Goal: Transaction & Acquisition: Purchase product/service

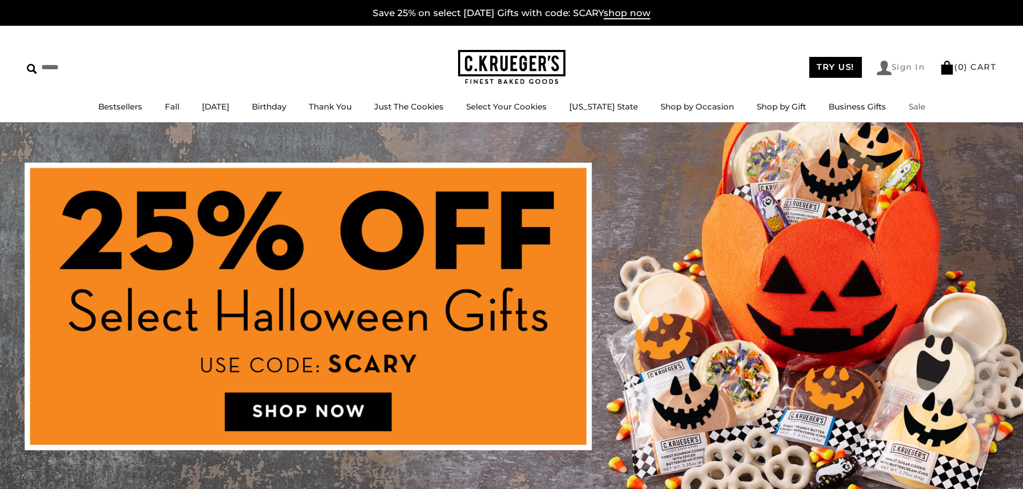
click at [904, 64] on link "Sign In" at bounding box center [901, 68] width 48 height 15
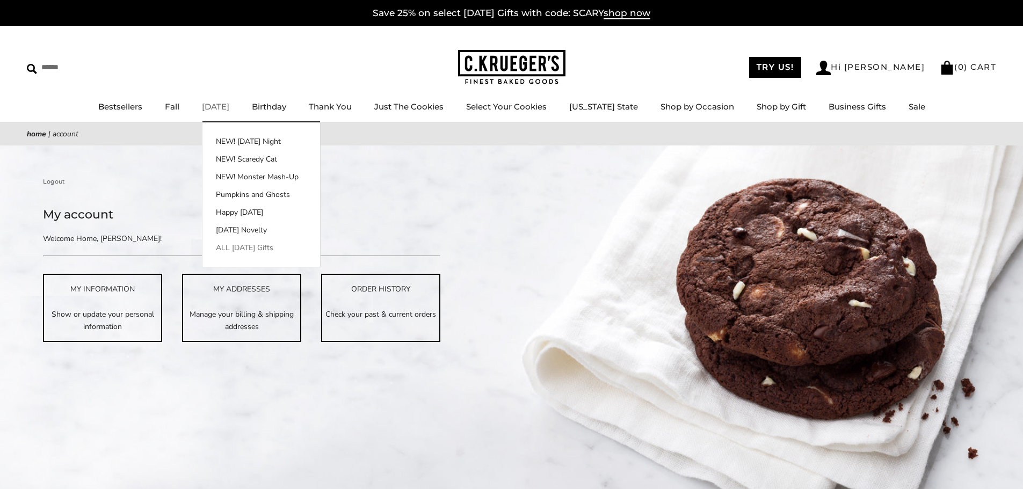
click at [252, 249] on link "ALL [DATE] Gifts" at bounding box center [261, 247] width 118 height 11
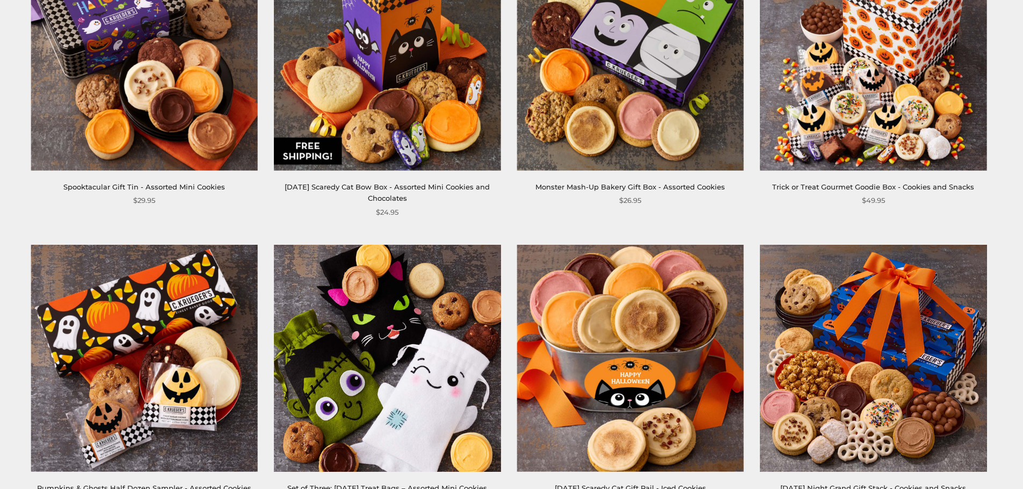
scroll to position [1611, 0]
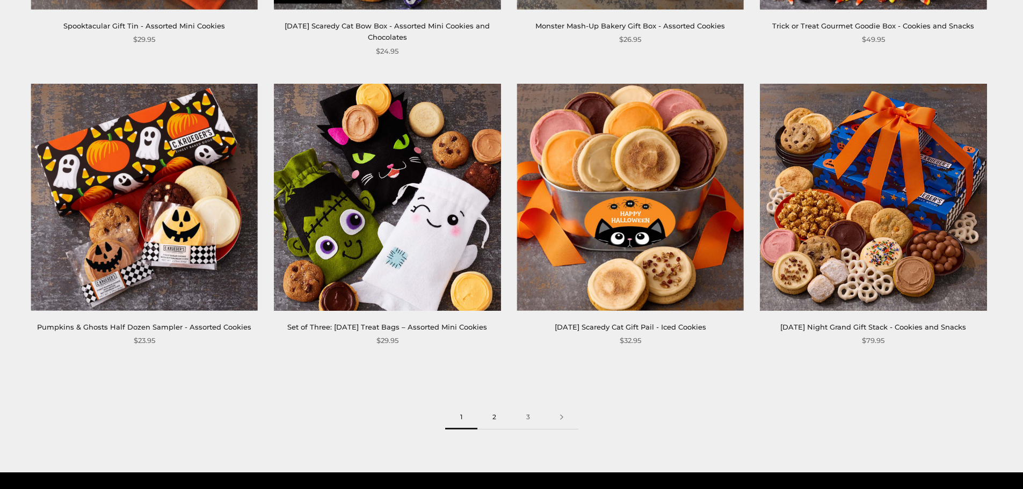
click at [496, 430] on link "2" at bounding box center [494, 417] width 34 height 24
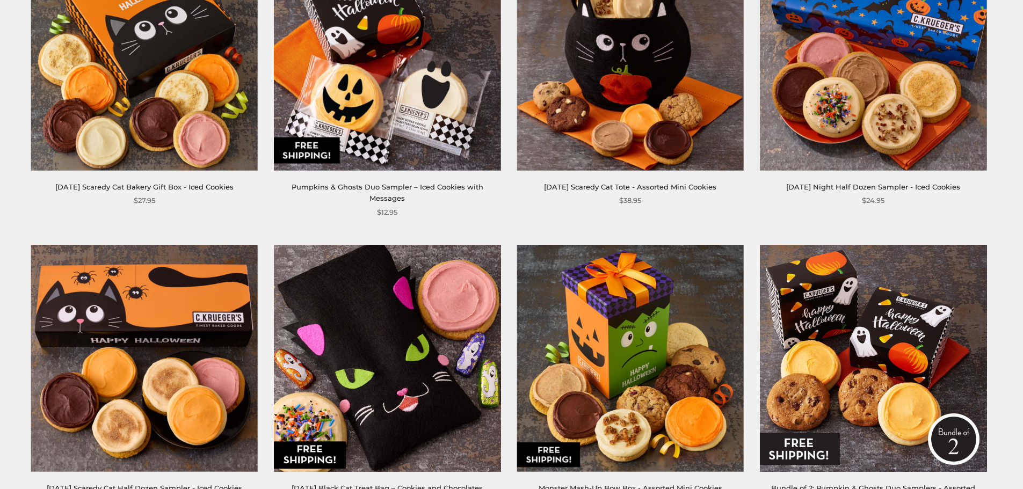
scroll to position [1611, 0]
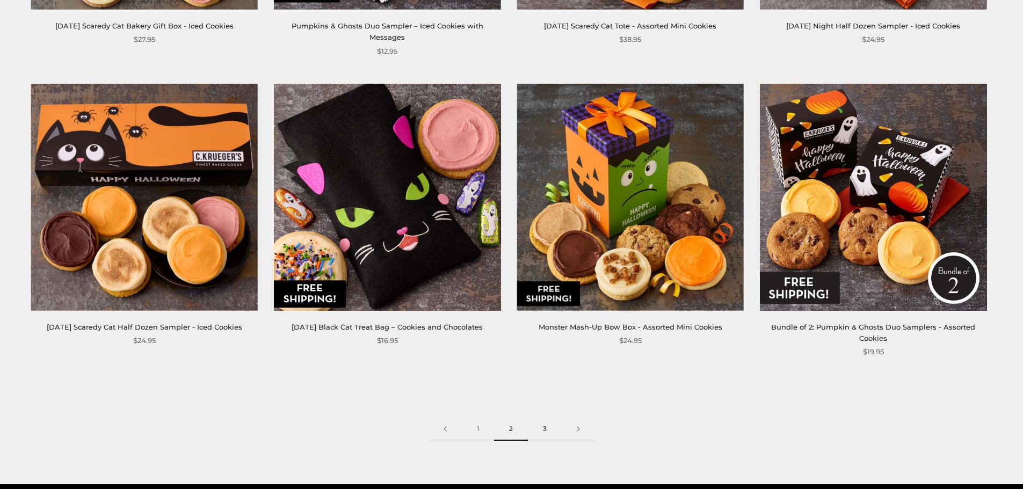
click at [544, 417] on link "3" at bounding box center [545, 429] width 34 height 24
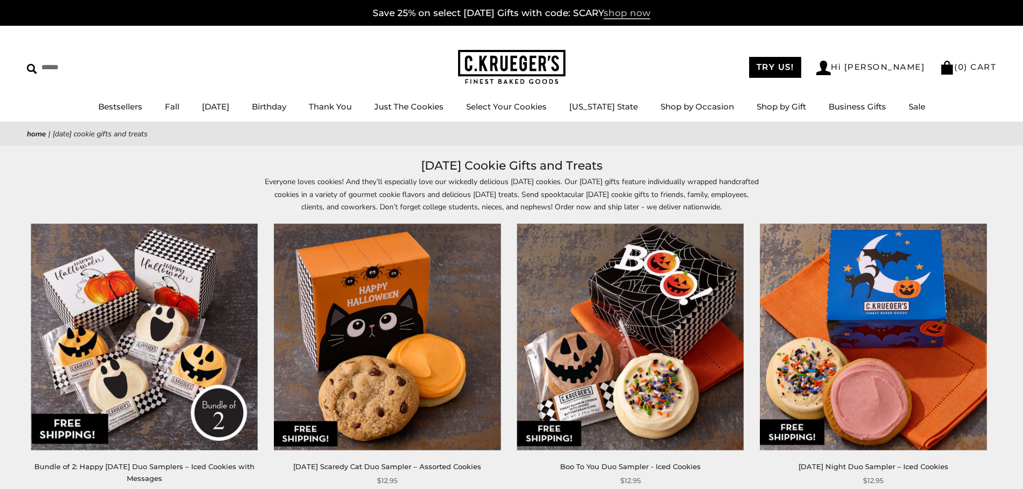
click at [642, 15] on span "shop now" at bounding box center [627, 14] width 47 height 12
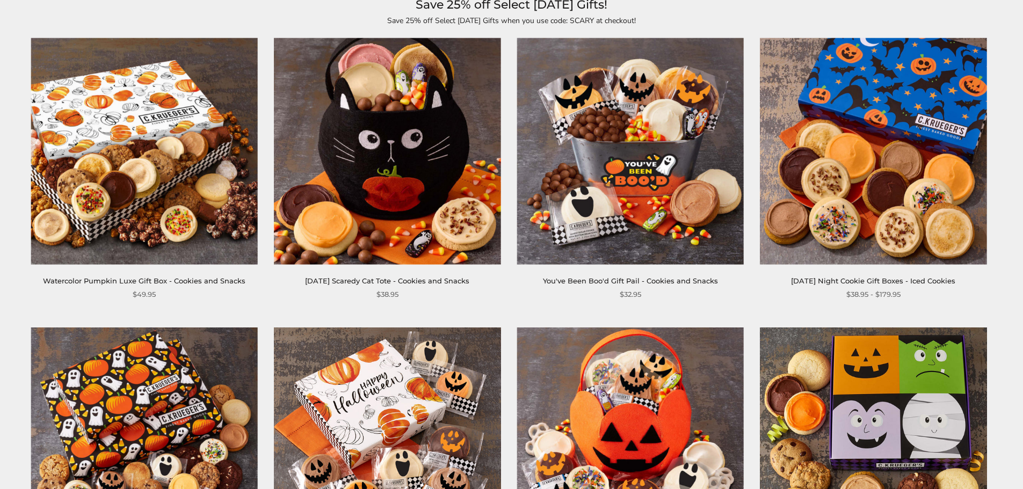
scroll to position [322, 0]
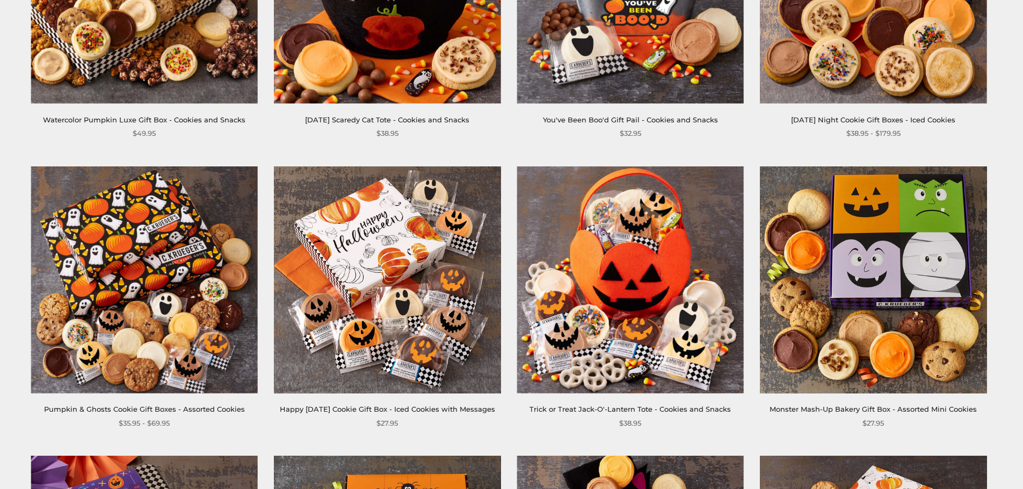
click at [186, 325] on img at bounding box center [144, 279] width 227 height 227
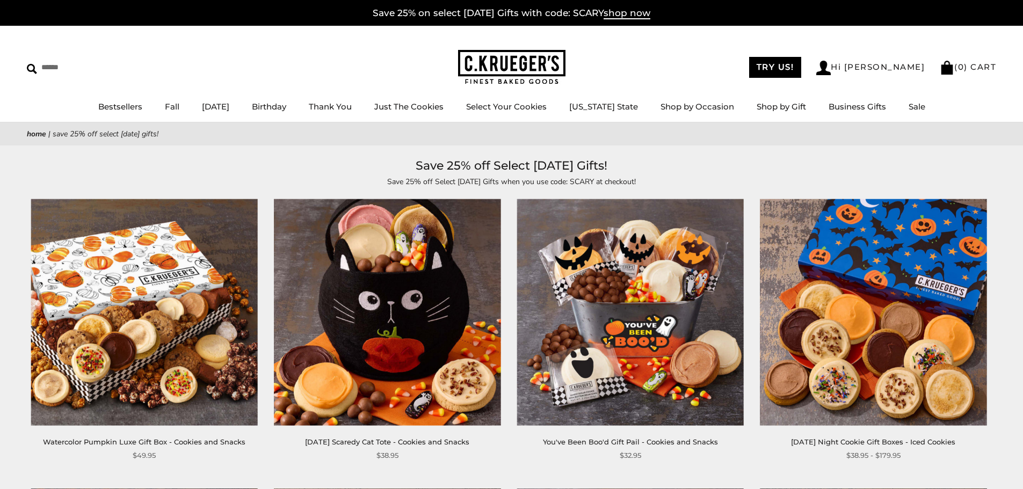
click at [900, 375] on img at bounding box center [873, 312] width 227 height 227
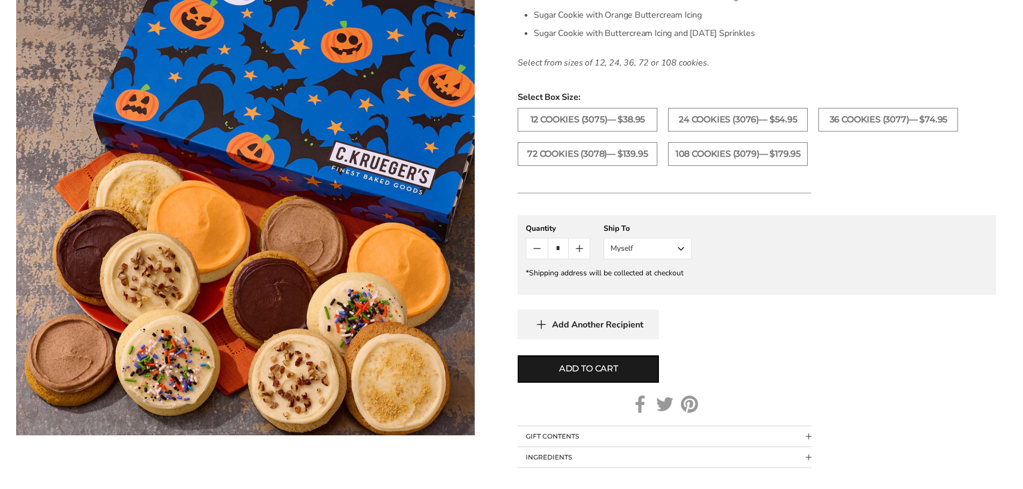
scroll to position [644, 0]
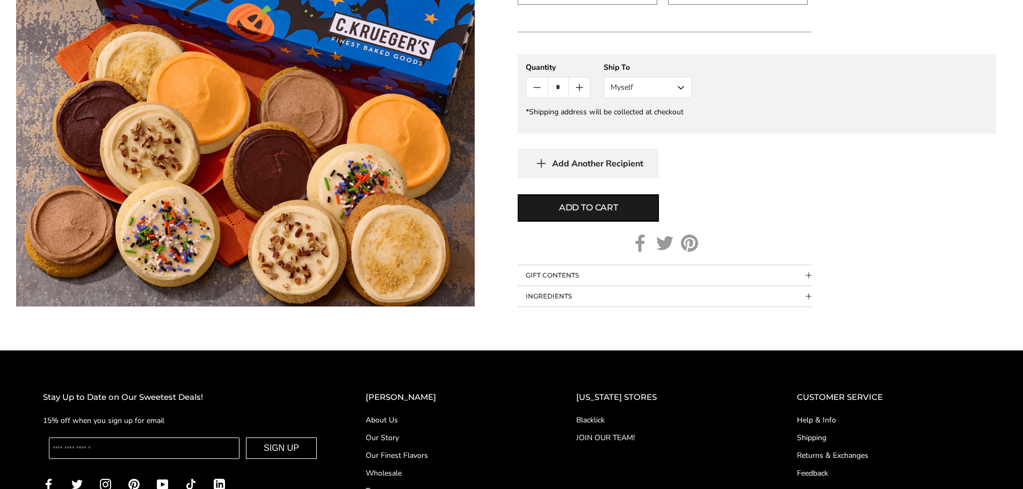
click at [809, 279] on button "GIFT CONTENTS" at bounding box center [665, 275] width 294 height 20
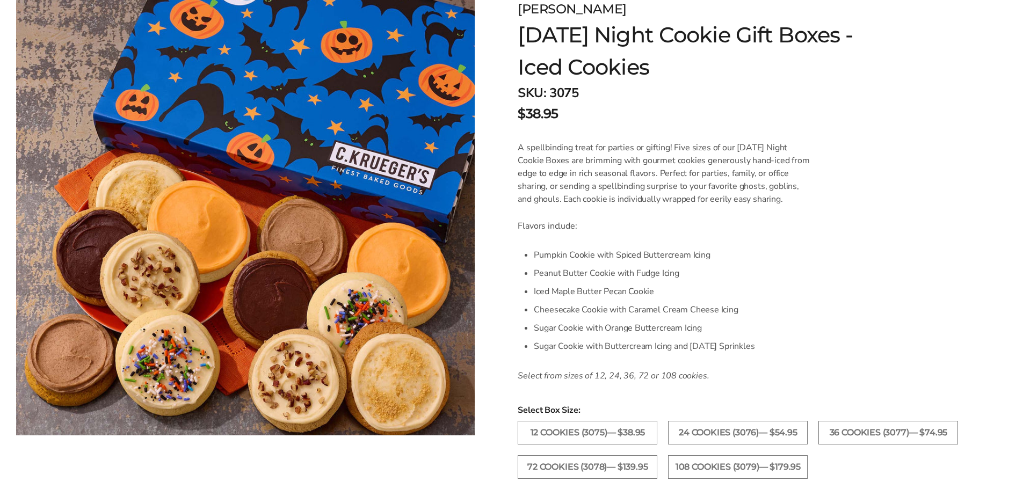
scroll to position [0, 0]
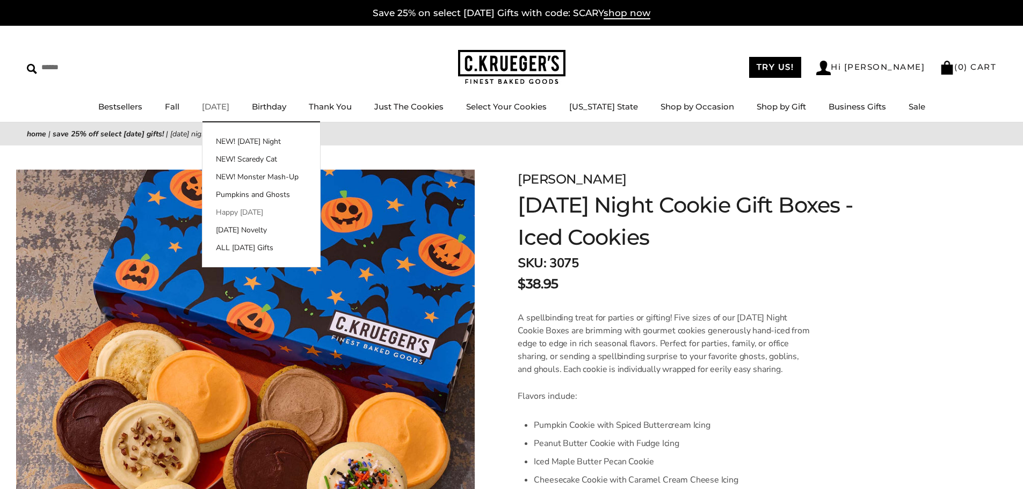
click at [265, 212] on link "Happy [DATE]" at bounding box center [261, 212] width 118 height 11
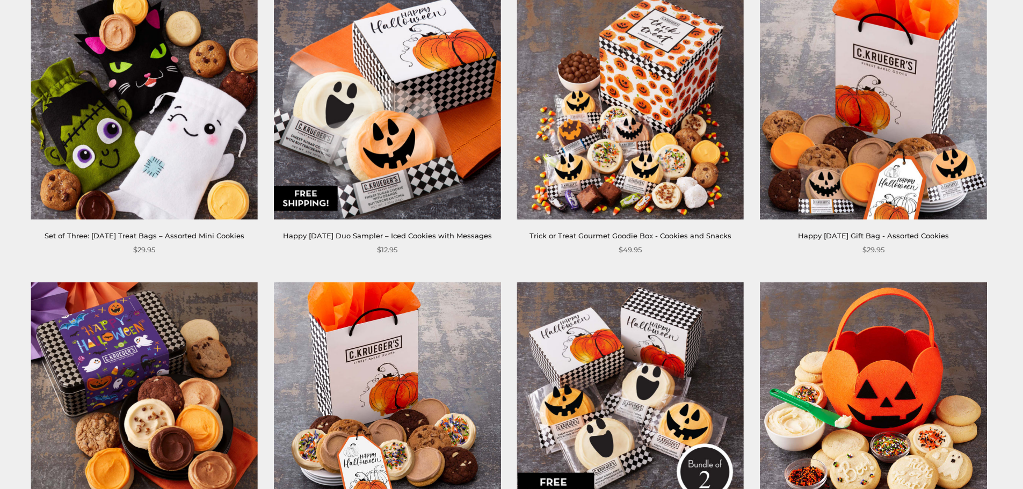
scroll to position [644, 0]
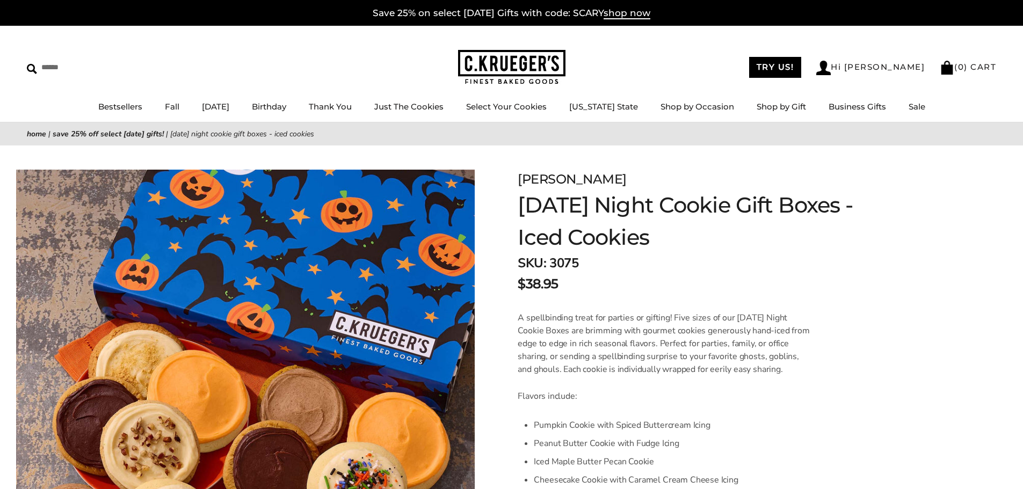
scroll to position [161, 0]
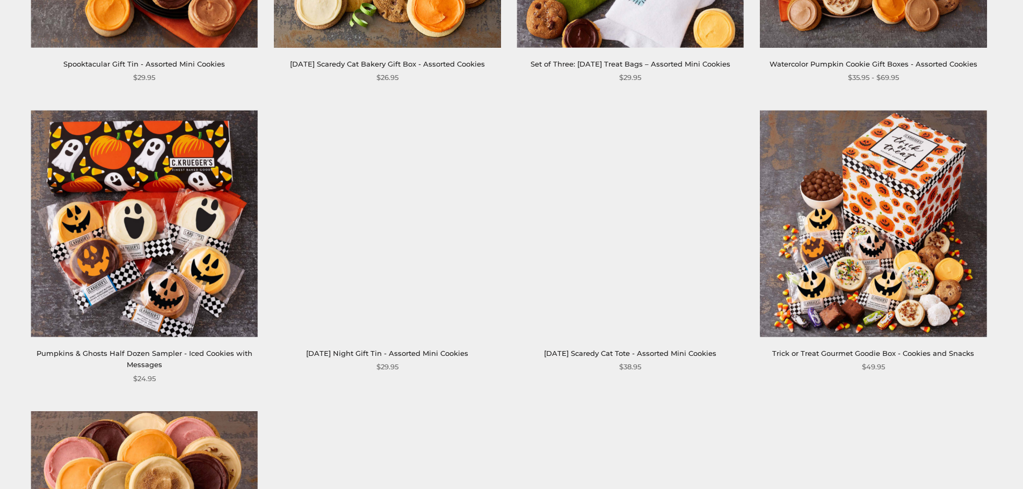
scroll to position [806, 0]
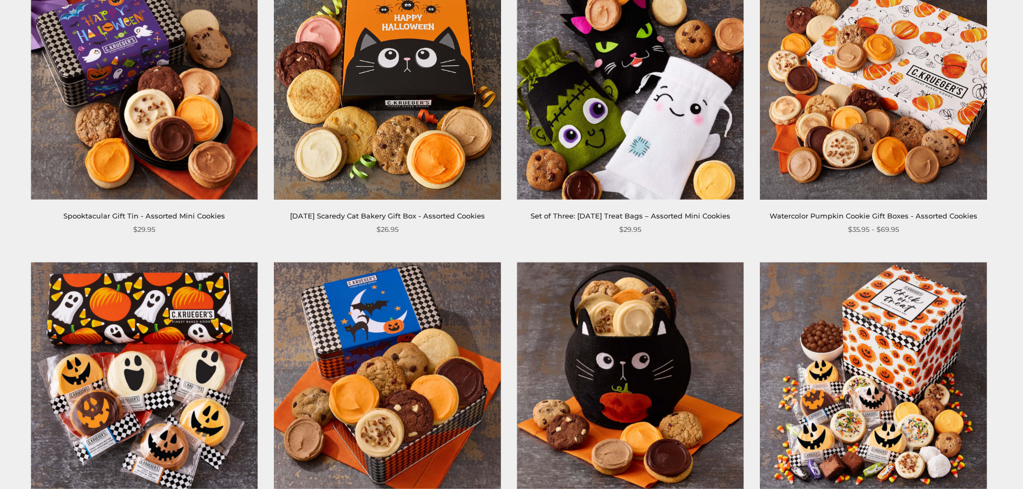
click at [409, 114] on img at bounding box center [387, 86] width 227 height 227
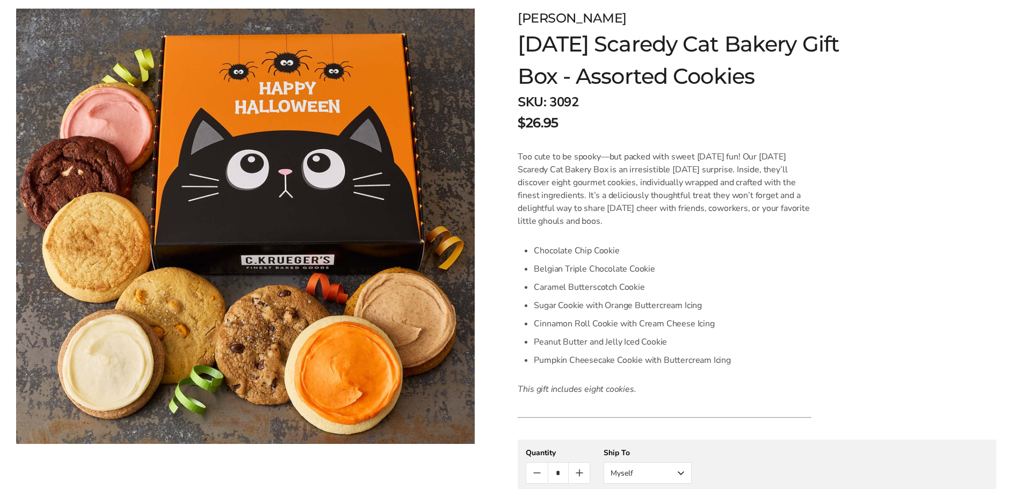
scroll to position [322, 0]
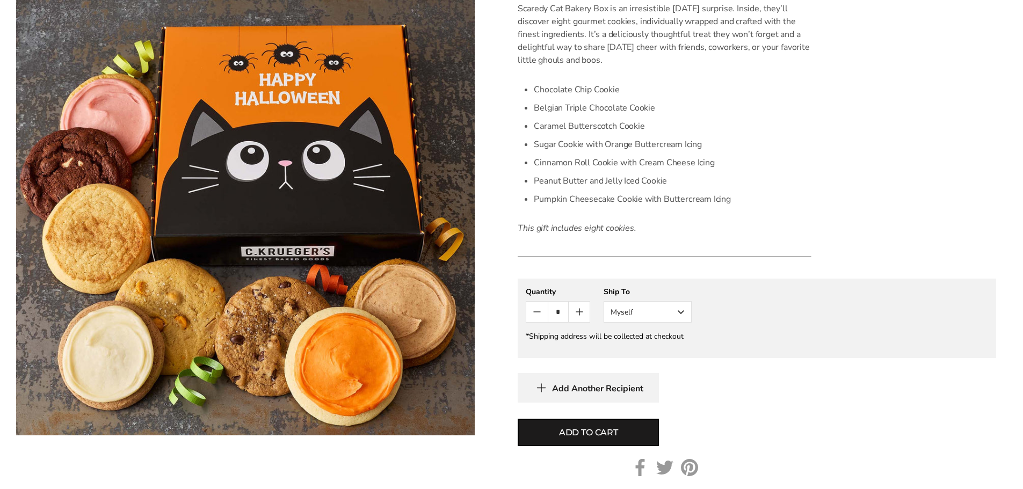
click at [682, 314] on button "Myself" at bounding box center [648, 311] width 88 height 21
click at [650, 351] on button "Other Recipient" at bounding box center [647, 351] width 87 height 19
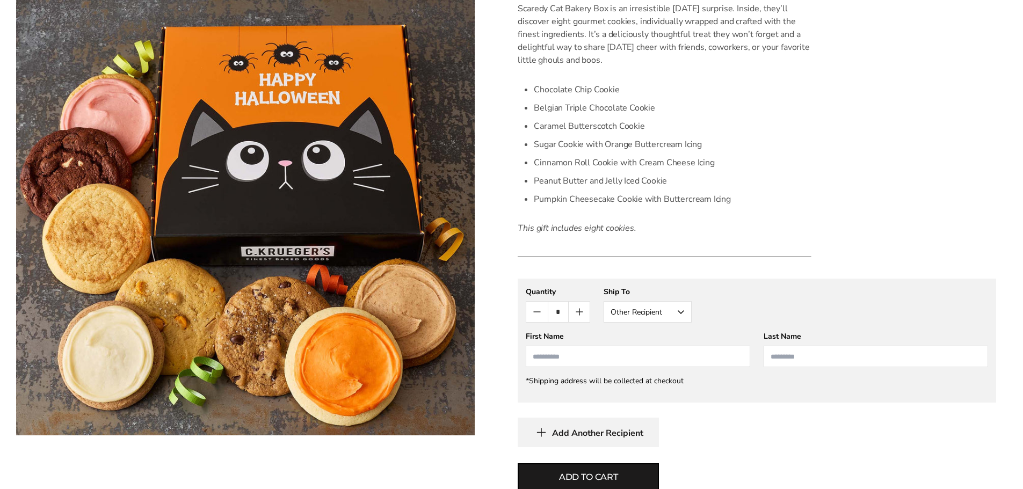
click at [650, 351] on input "First Name" at bounding box center [638, 356] width 224 height 21
type input "******"
click at [795, 356] on input "Last Name" at bounding box center [876, 356] width 224 height 21
type input "*****"
click at [566, 432] on span "Add Another Recipient" at bounding box center [597, 433] width 91 height 11
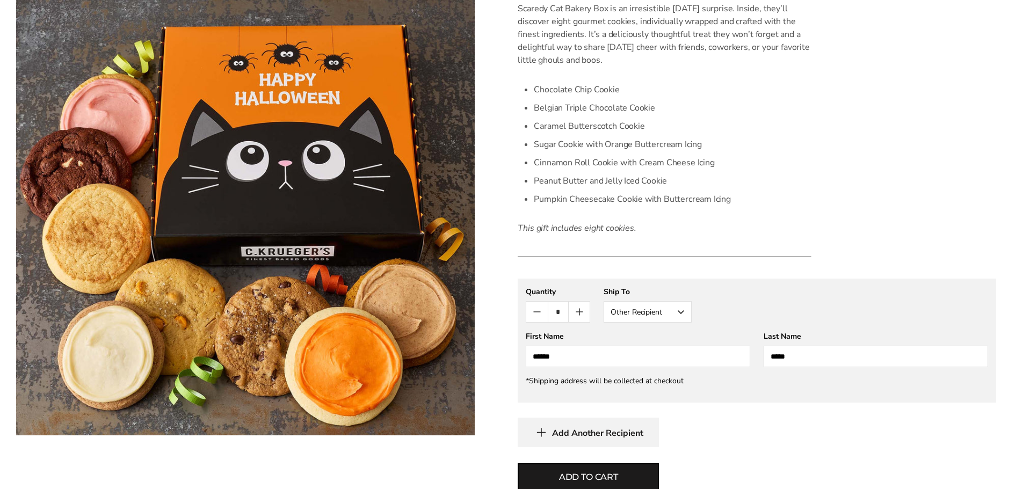
scroll to position [385, 0]
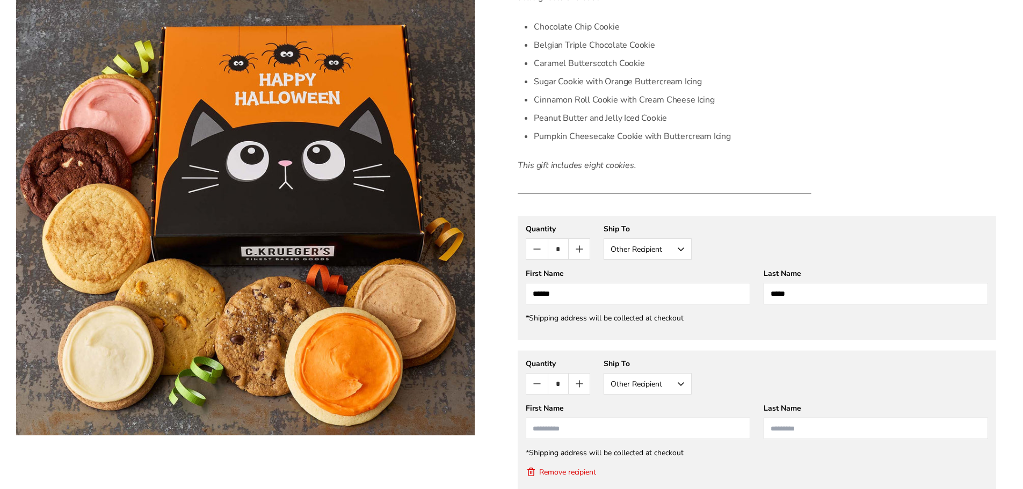
click at [683, 381] on button "Other Recipient" at bounding box center [648, 383] width 88 height 21
click at [615, 428] on input "First Name" at bounding box center [638, 428] width 224 height 21
type input "******"
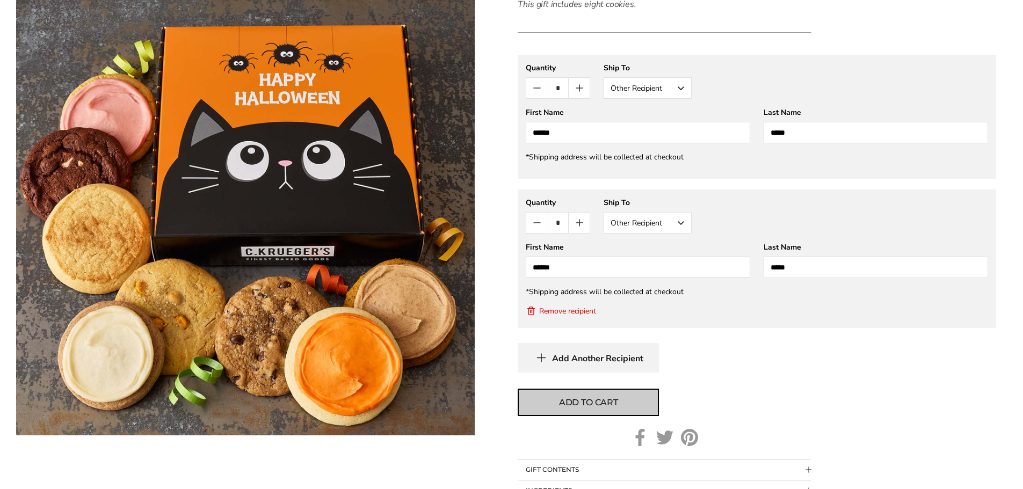
type input "*****"
click at [585, 401] on span "Add to cart" at bounding box center [588, 402] width 59 height 13
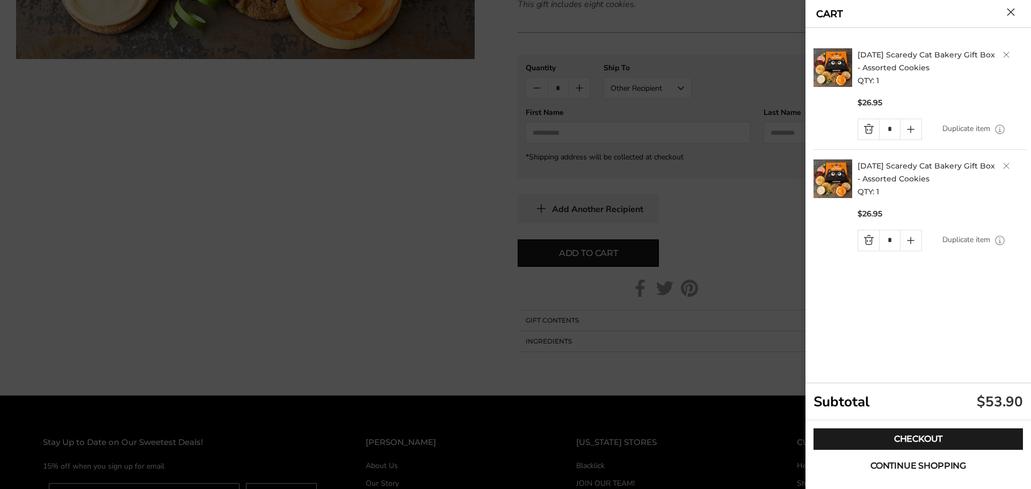
click at [894, 468] on span "Continue shopping" at bounding box center [919, 466] width 96 height 9
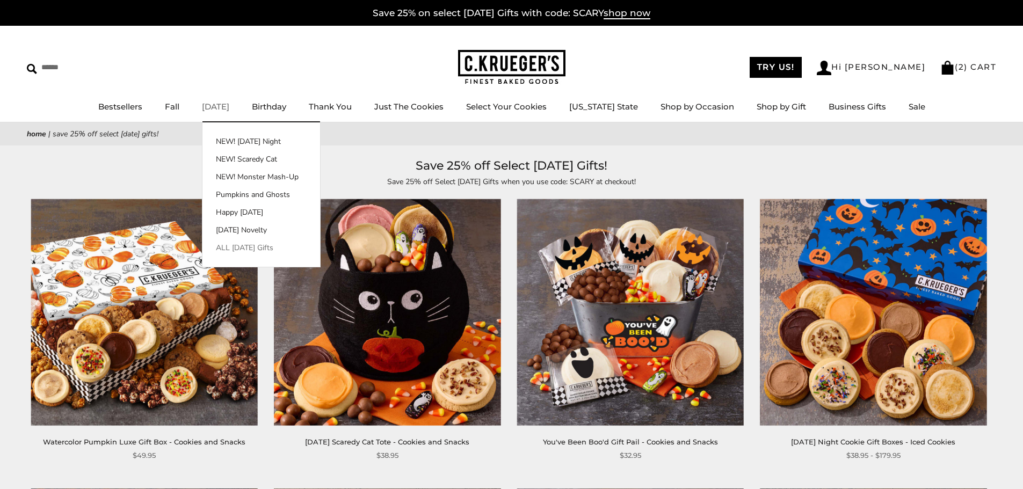
click at [271, 250] on link "ALL [DATE] Gifts" at bounding box center [261, 247] width 118 height 11
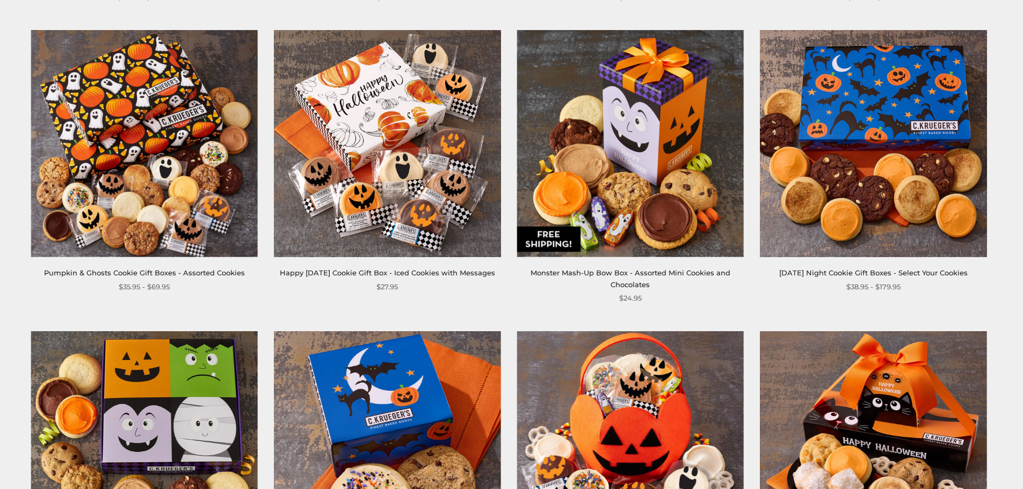
scroll to position [644, 0]
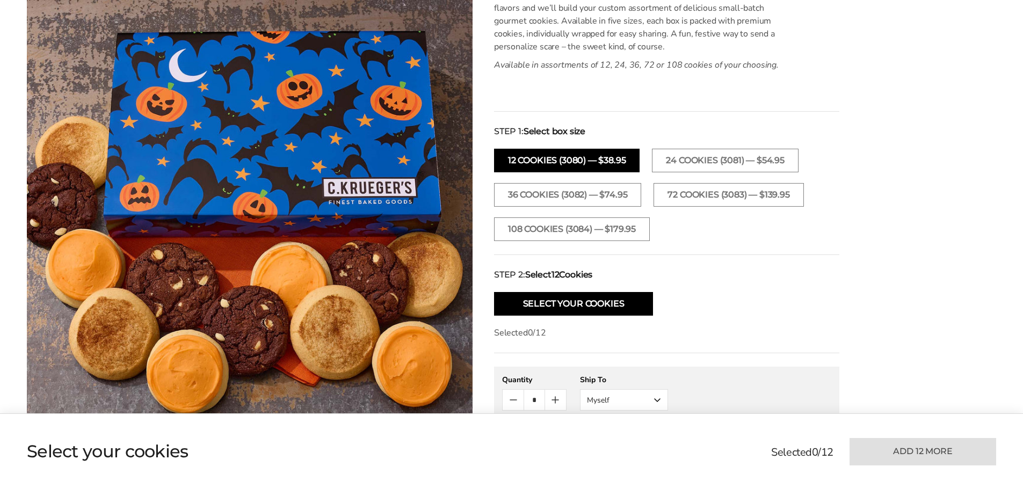
scroll to position [483, 0]
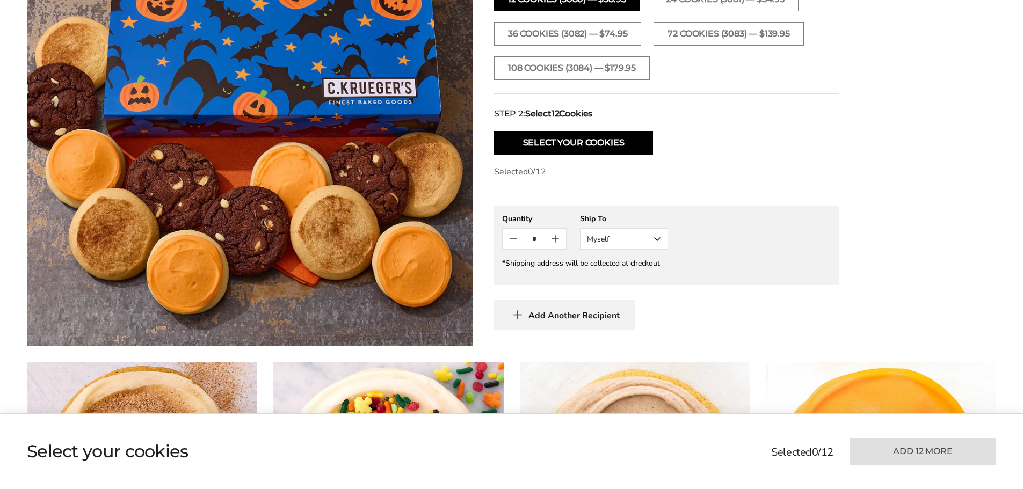
click at [655, 237] on button "Myself" at bounding box center [624, 238] width 88 height 21
click at [628, 278] on button "Other Recipient" at bounding box center [624, 278] width 87 height 19
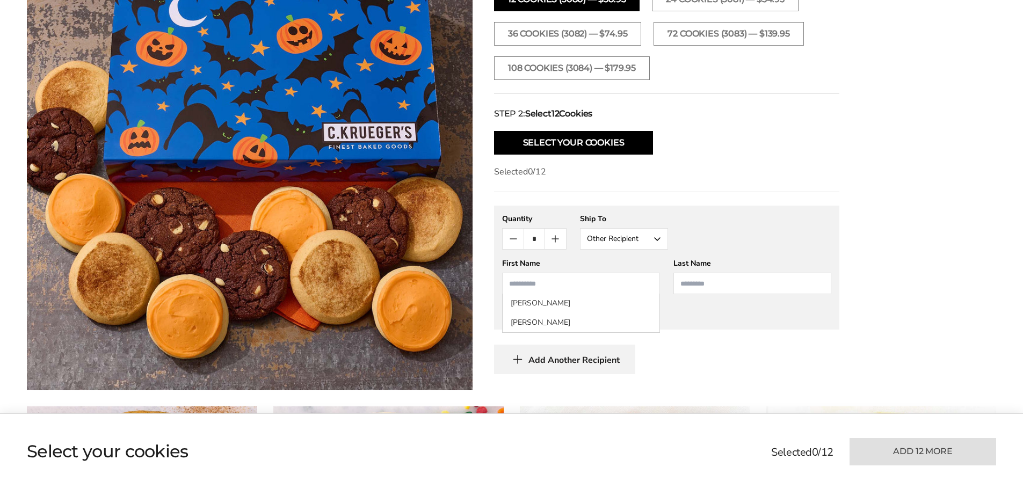
click at [616, 292] on input "First Name" at bounding box center [581, 283] width 158 height 21
type input "*****"
click at [880, 298] on div "**********" at bounding box center [511, 39] width 969 height 701
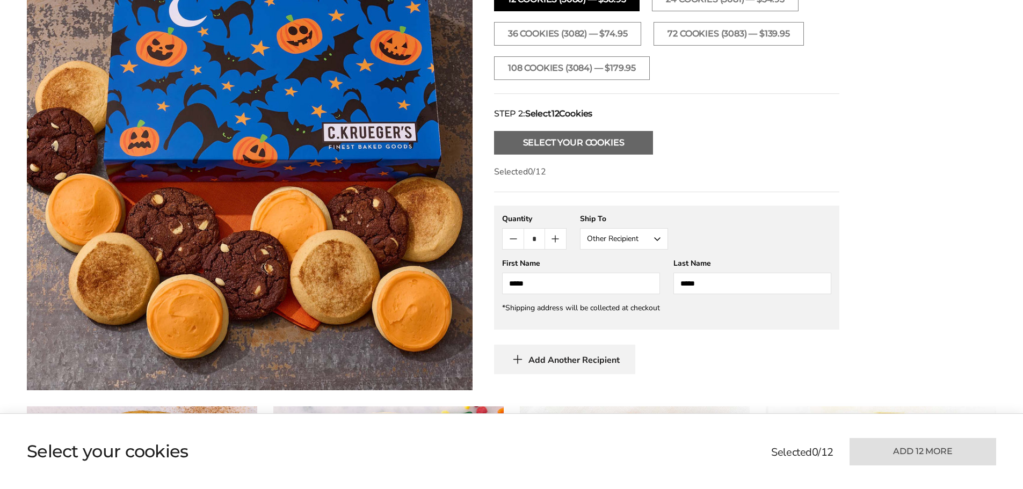
click at [581, 144] on button "Select Your Cookies" at bounding box center [573, 143] width 159 height 24
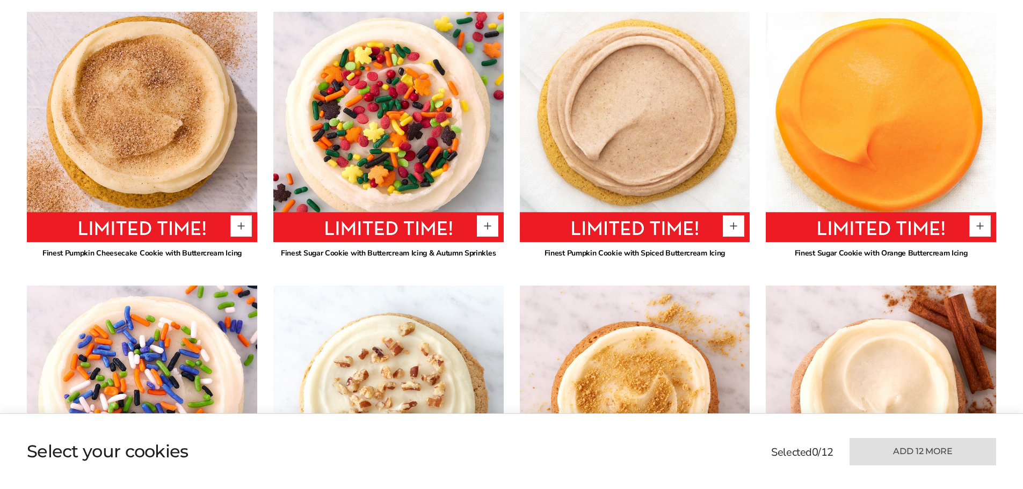
scroll to position [879, 0]
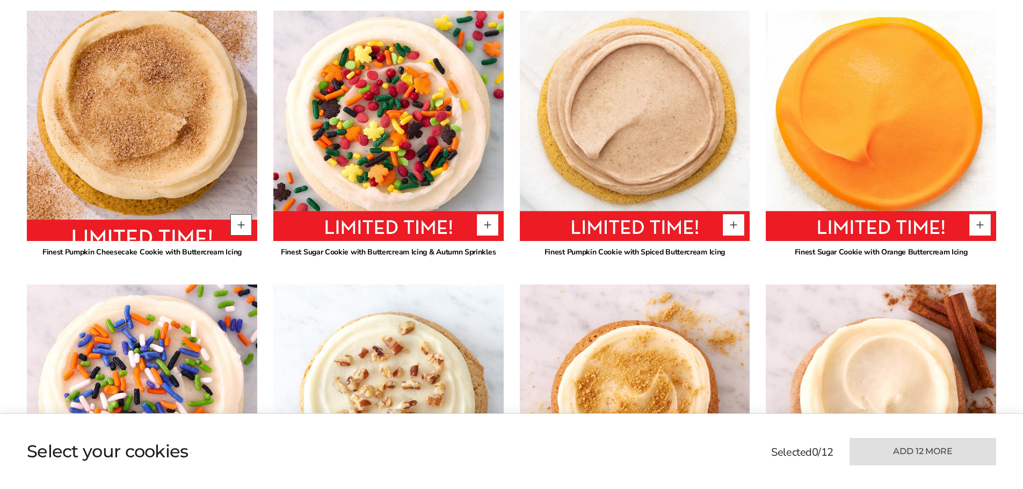
click at [247, 223] on button "Quantity button plus" at bounding box center [240, 224] width 21 height 21
type input "*"
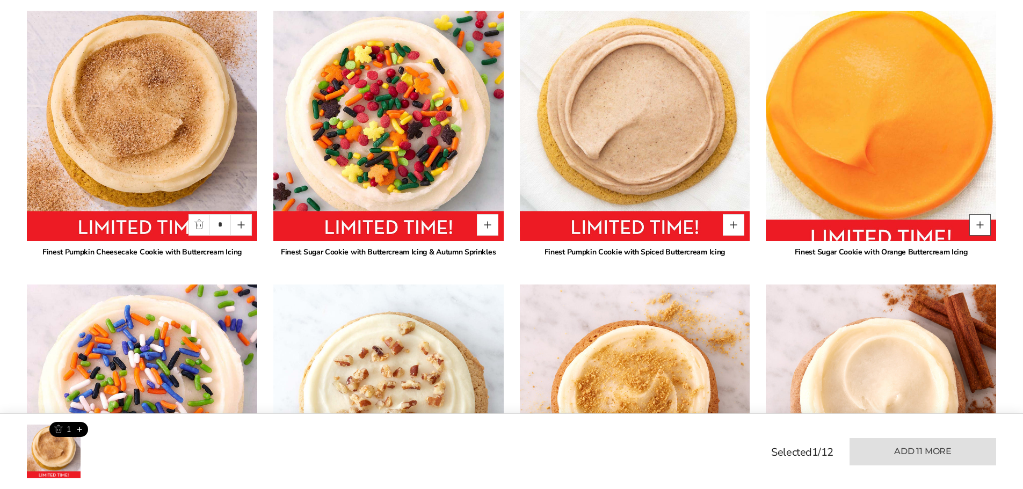
click at [978, 226] on button "Quantity button plus" at bounding box center [979, 224] width 21 height 21
type input "*"
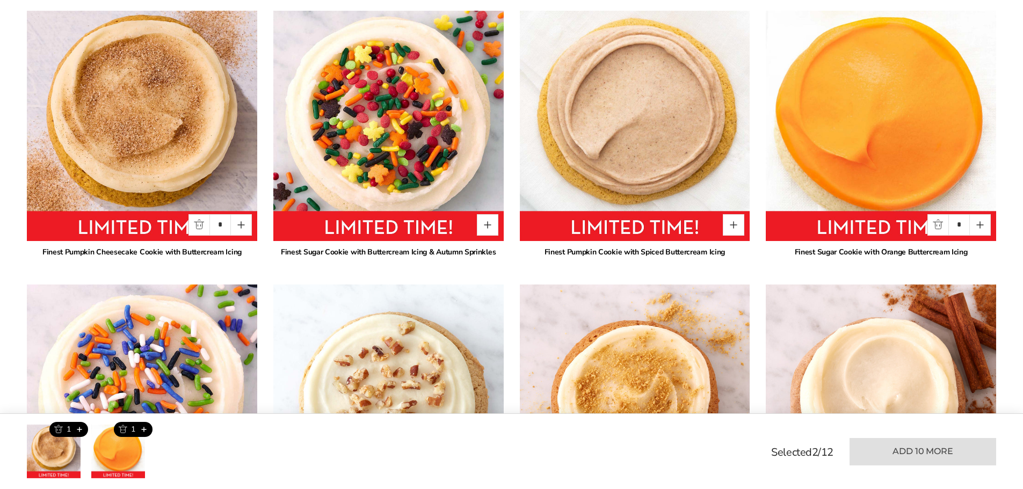
scroll to position [1040, 0]
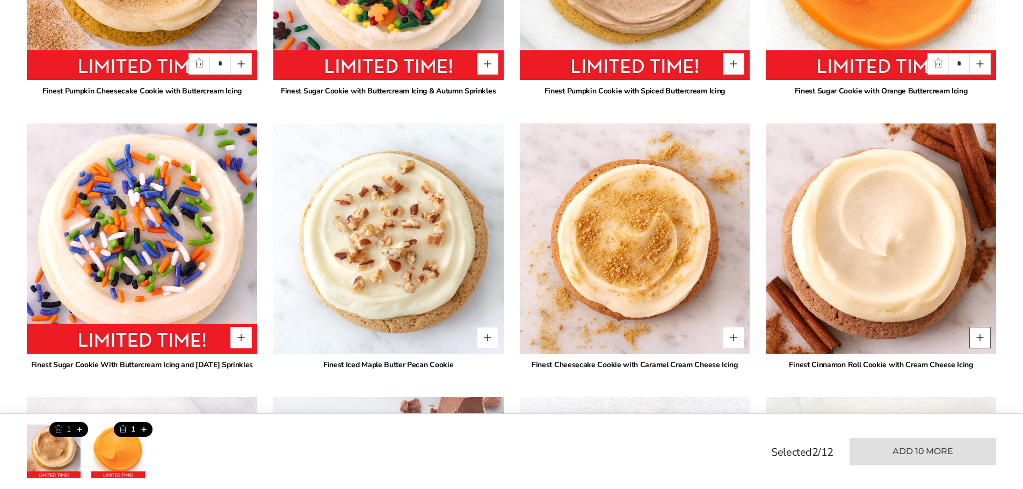
click at [982, 341] on button "Quantity button plus" at bounding box center [979, 337] width 21 height 21
type input "*"
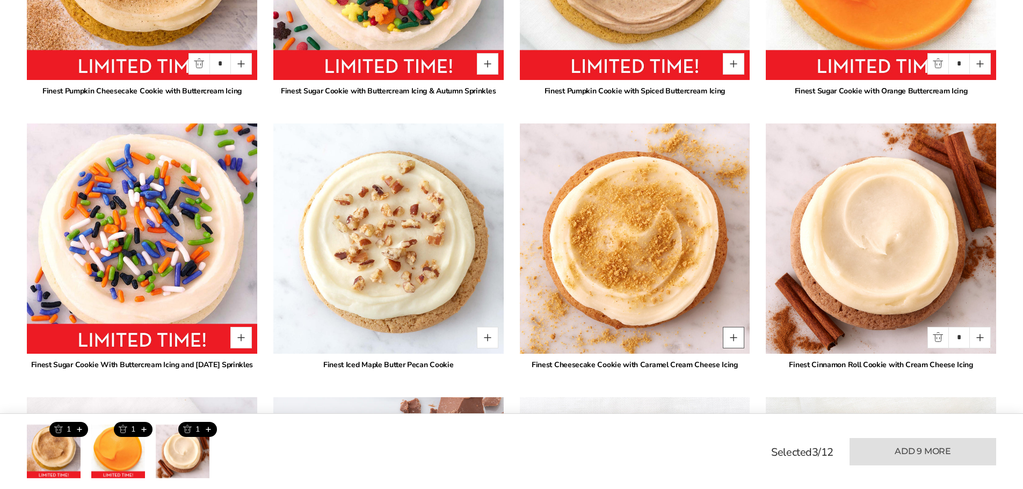
click at [736, 335] on button "Quantity button plus" at bounding box center [733, 337] width 21 height 21
type input "*"
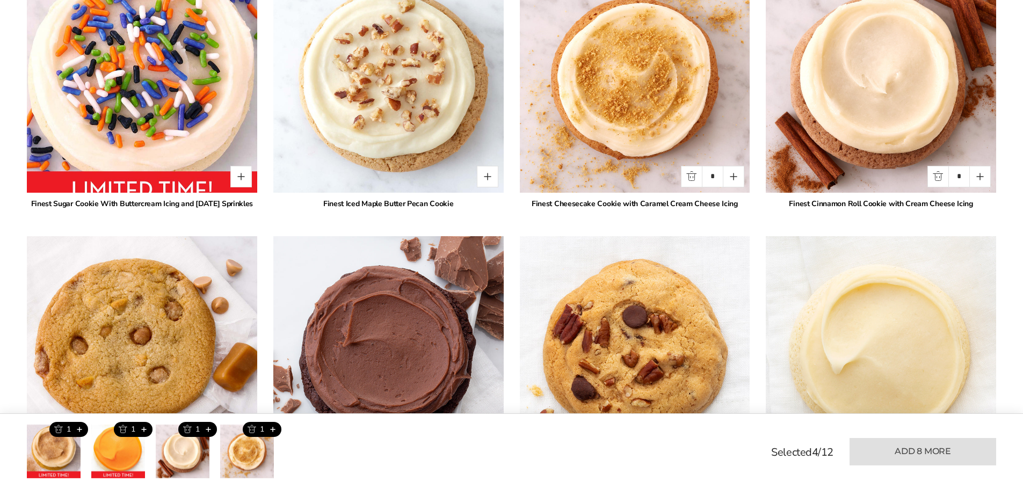
scroll to position [1363, 0]
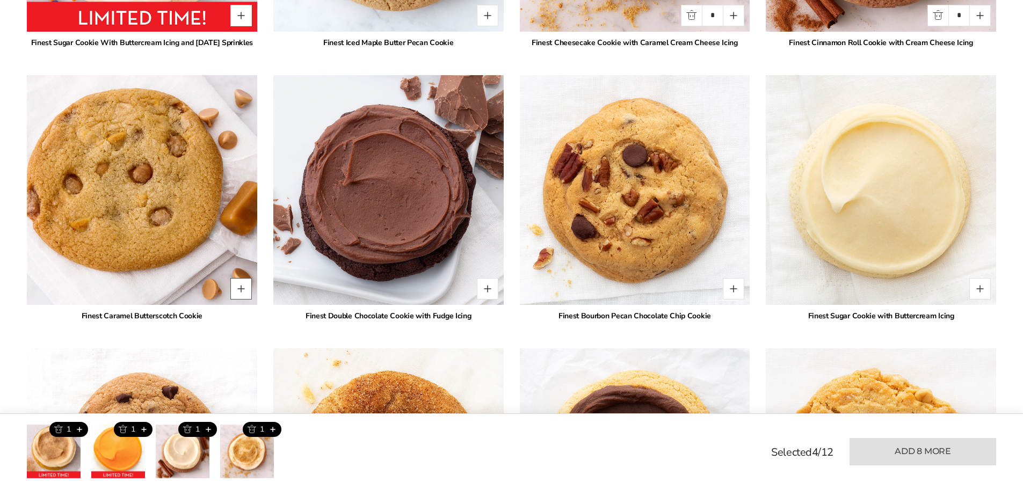
click at [244, 300] on button "Quantity button plus" at bounding box center [240, 288] width 21 height 21
type input "*"
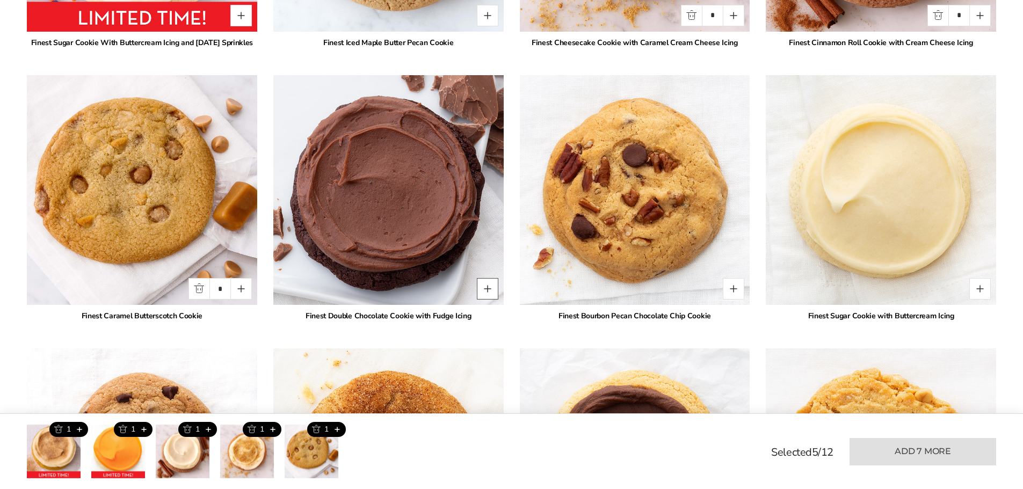
click at [488, 300] on button "Quantity button plus" at bounding box center [487, 288] width 21 height 21
type input "*"
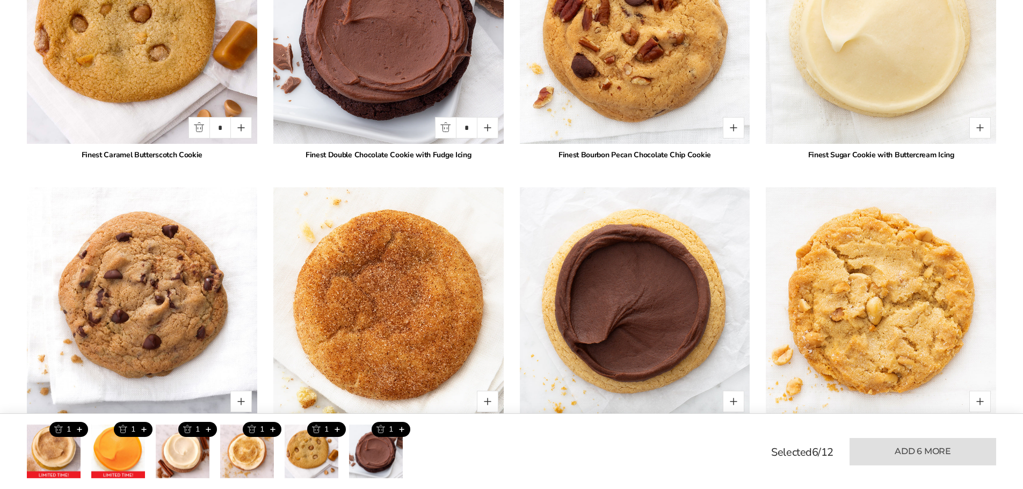
scroll to position [1685, 0]
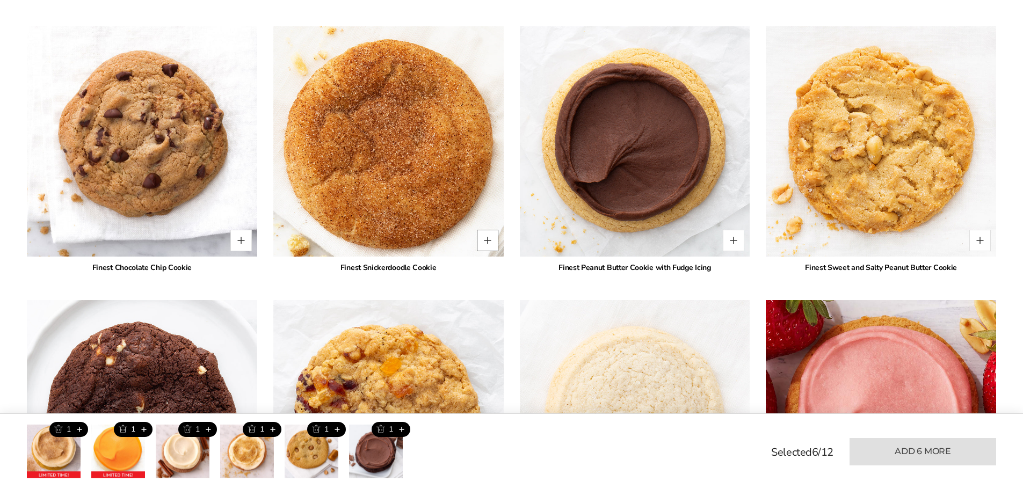
click at [492, 251] on button "Quantity button plus" at bounding box center [487, 240] width 21 height 21
type input "*"
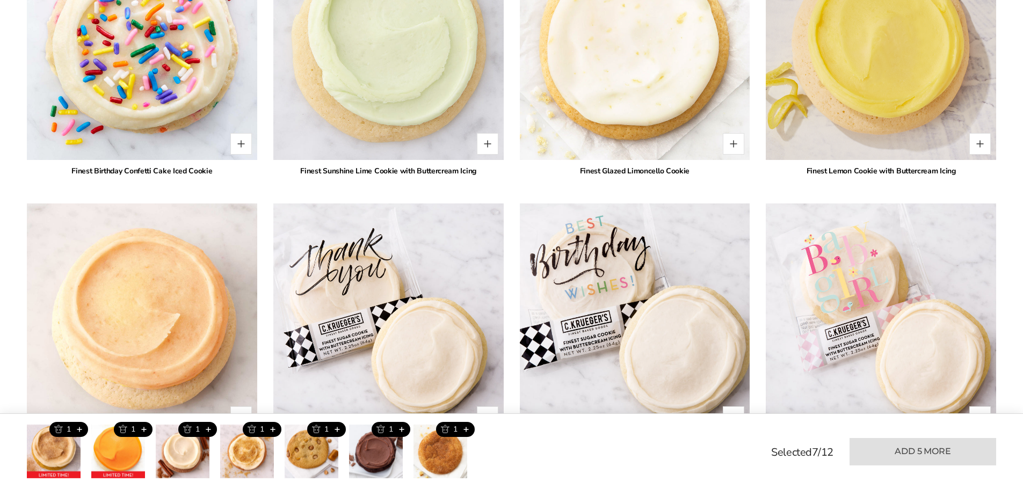
scroll to position [2490, 0]
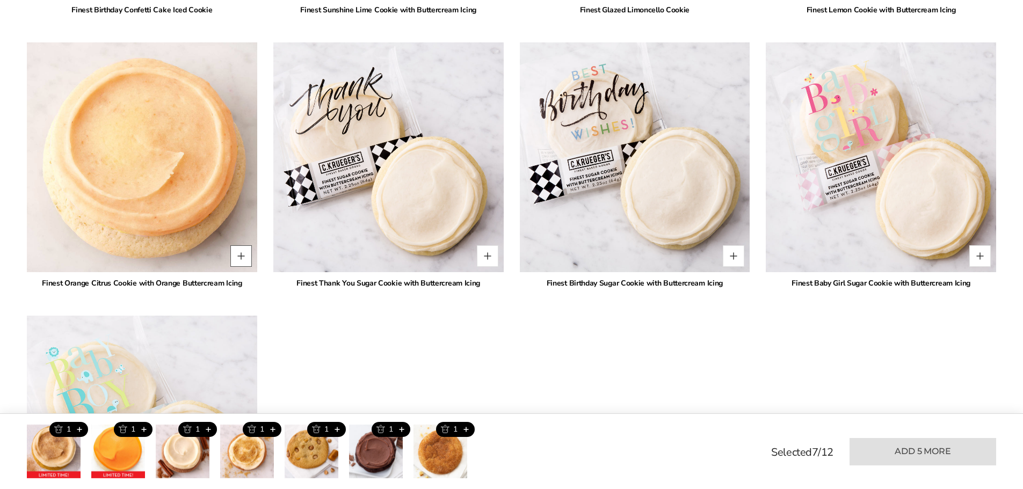
click at [243, 267] on button "Quantity button plus" at bounding box center [240, 255] width 21 height 21
type input "*"
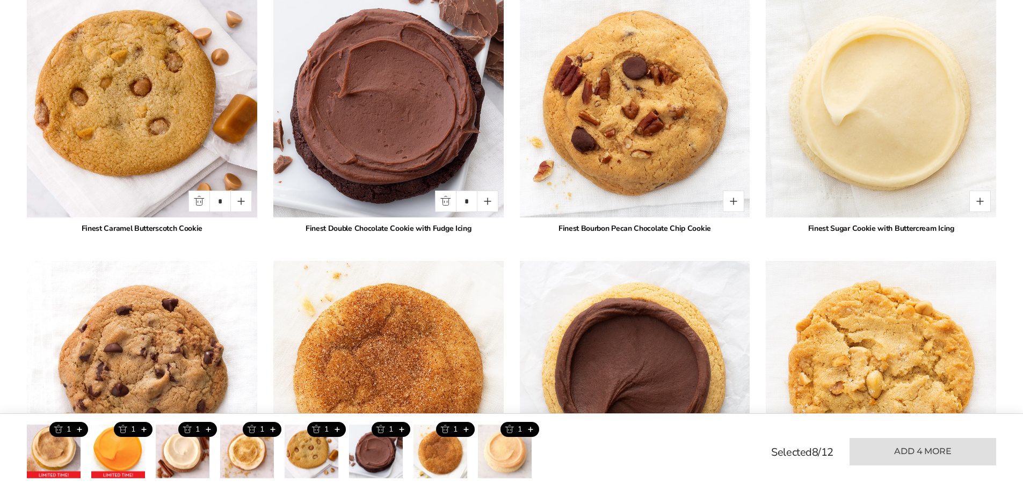
scroll to position [1611, 0]
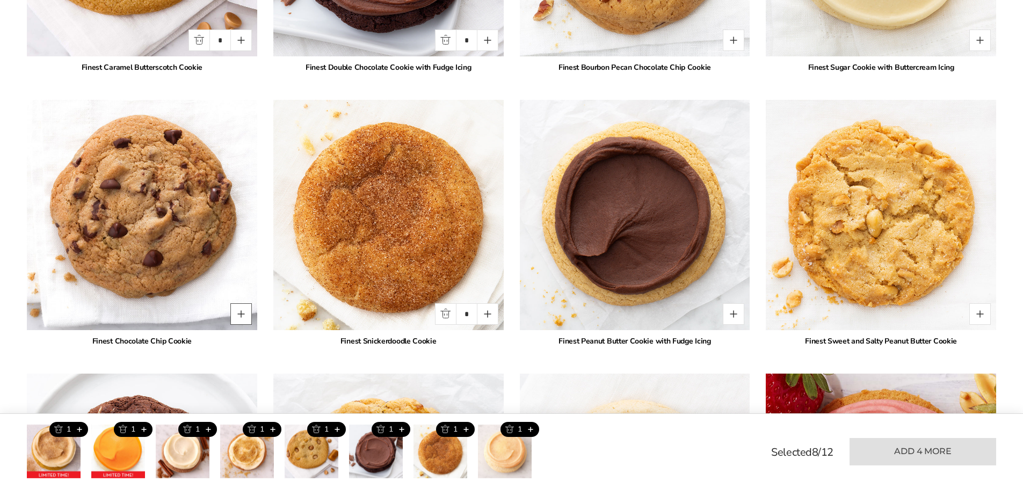
click at [241, 325] on button "Quantity button plus" at bounding box center [240, 313] width 21 height 21
type input "*"
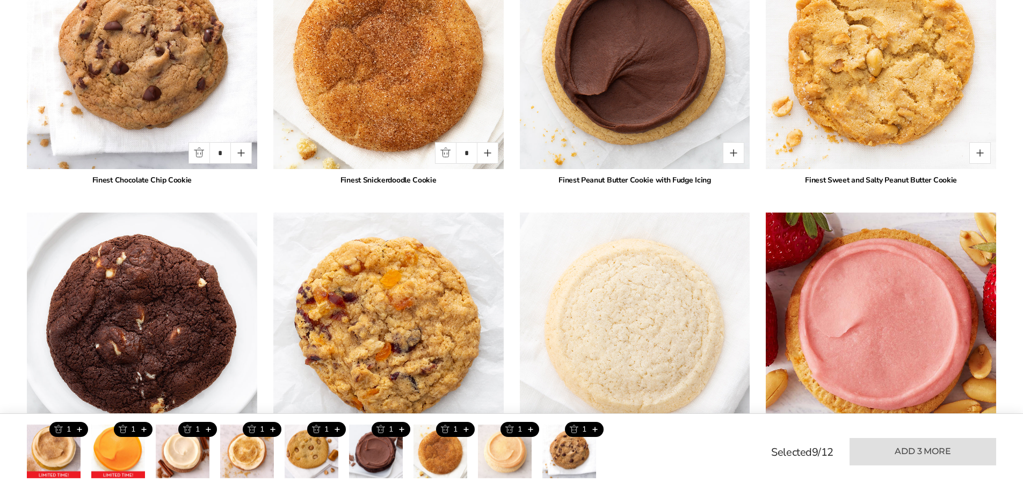
scroll to position [1933, 0]
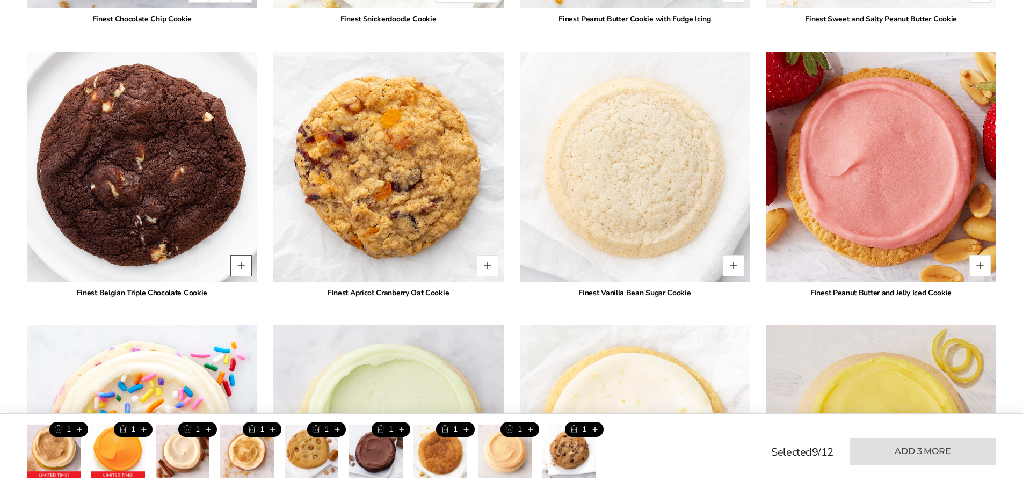
click at [238, 274] on button "Quantity button plus" at bounding box center [240, 265] width 21 height 21
type input "*"
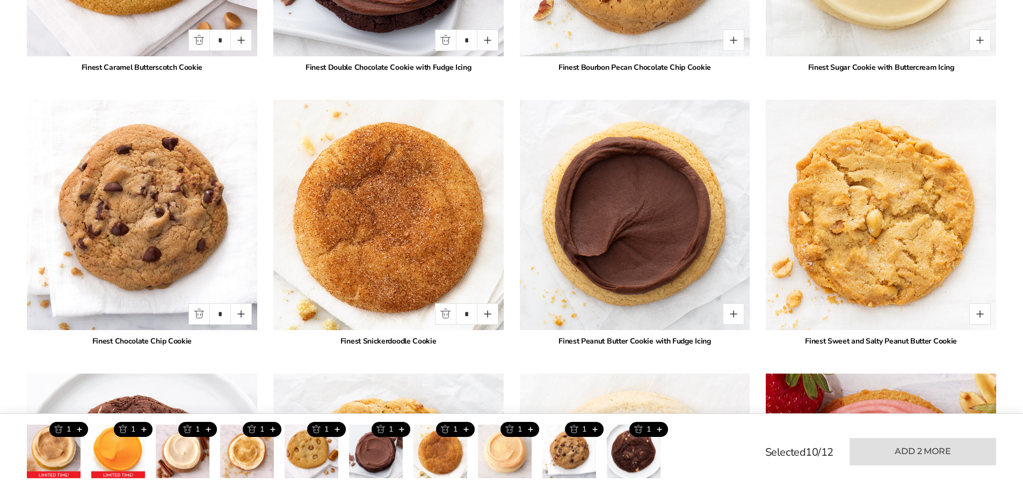
scroll to position [1450, 0]
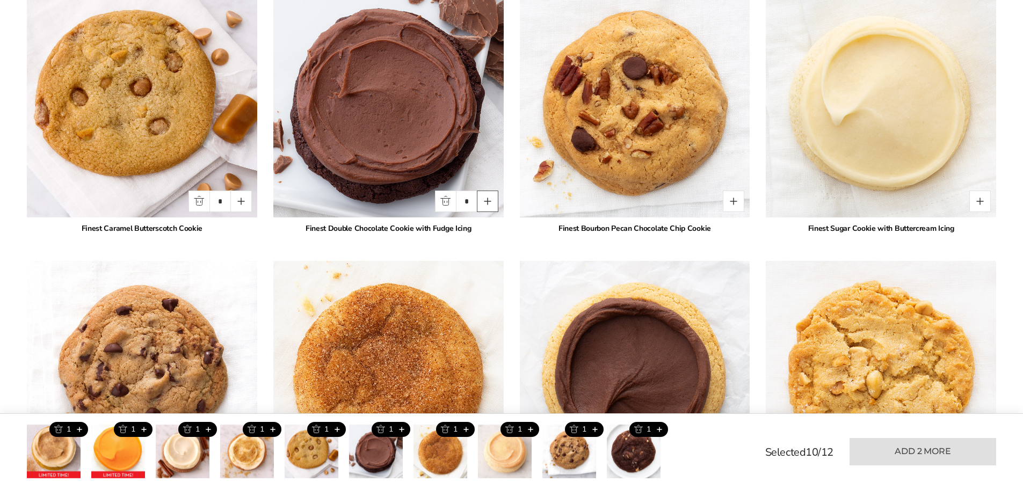
click at [488, 212] on button "Quantity button plus" at bounding box center [487, 201] width 21 height 21
type input "*"
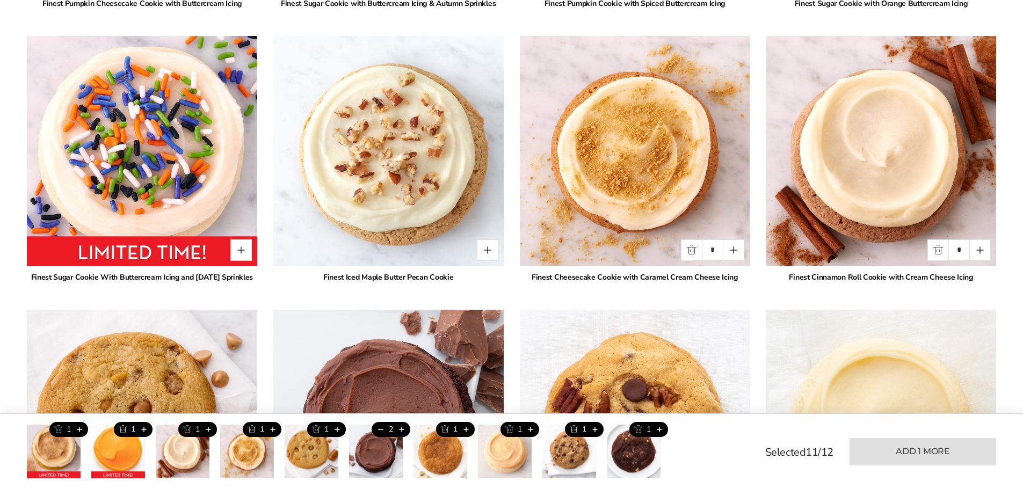
scroll to position [967, 0]
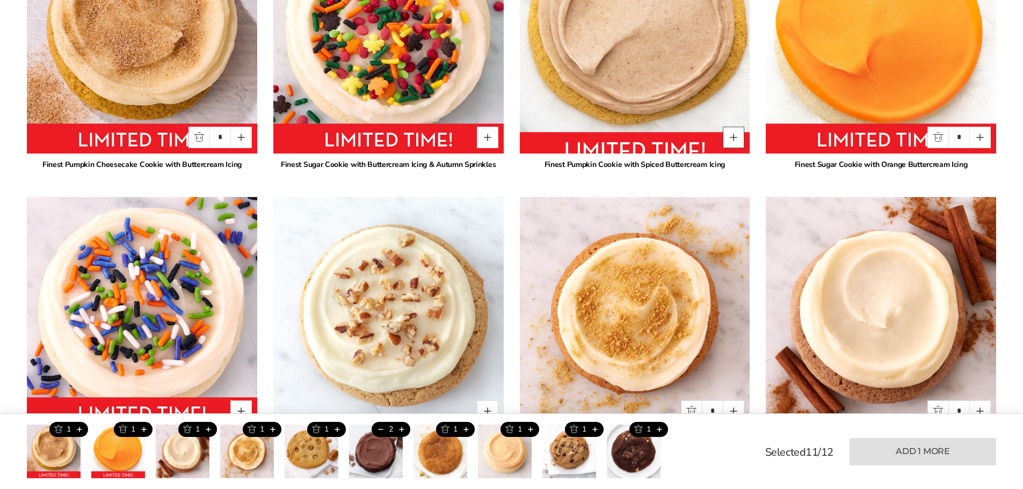
click at [732, 141] on button "Quantity button plus" at bounding box center [733, 137] width 21 height 21
type input "*"
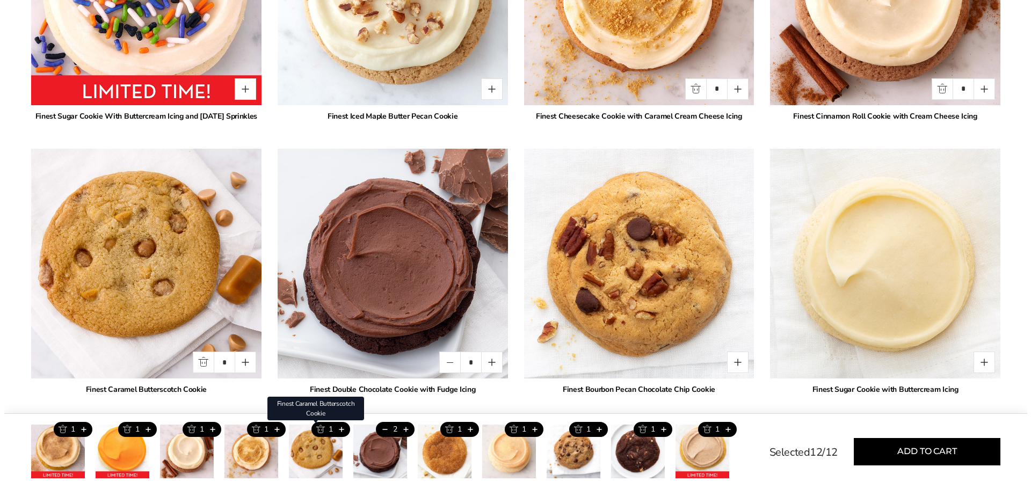
scroll to position [1450, 0]
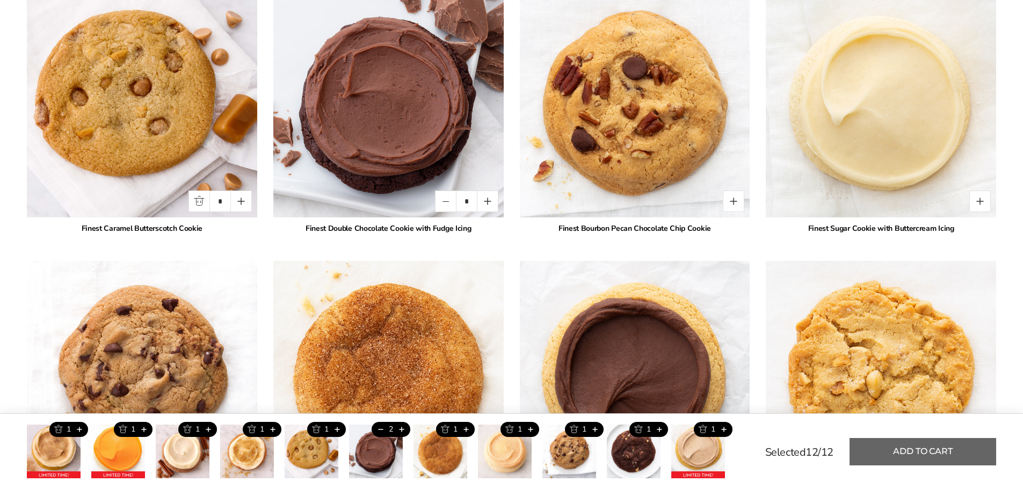
click at [924, 453] on button "Add to cart" at bounding box center [923, 451] width 147 height 27
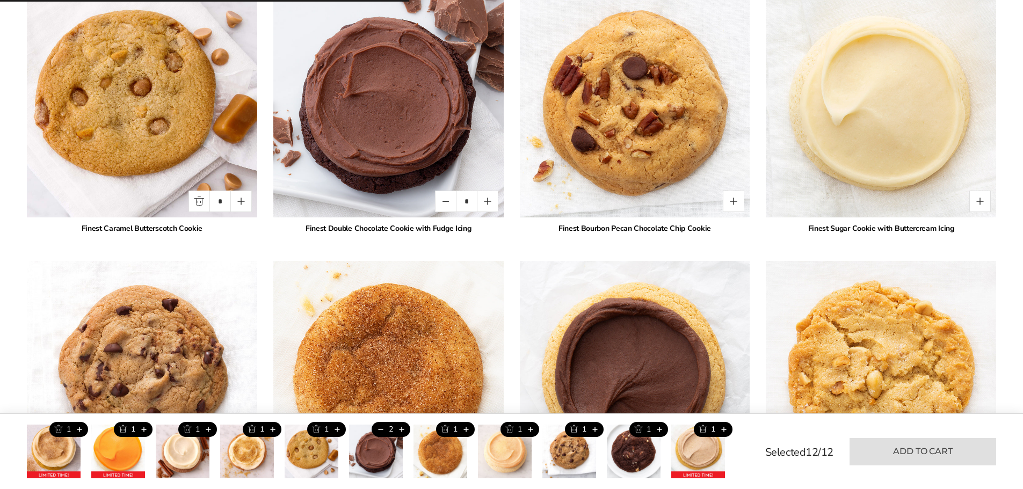
type input "*"
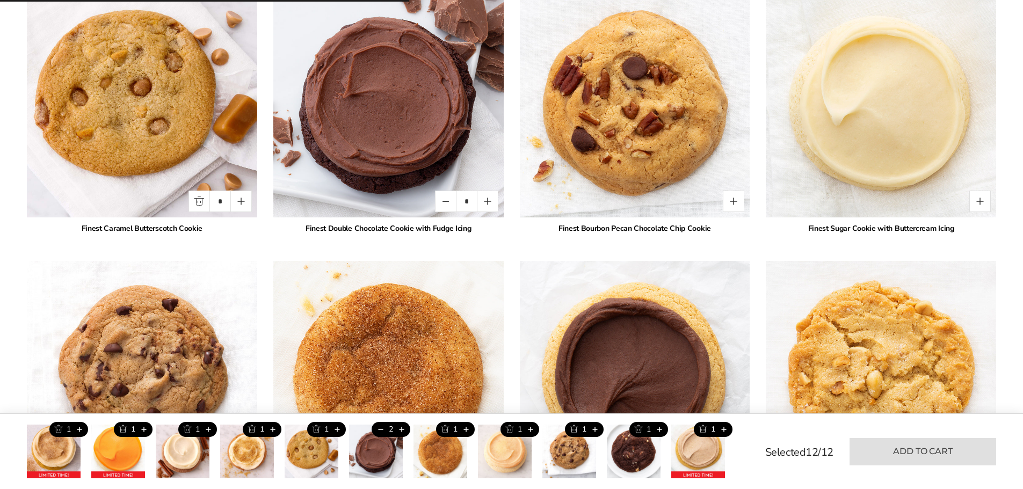
type input "*"
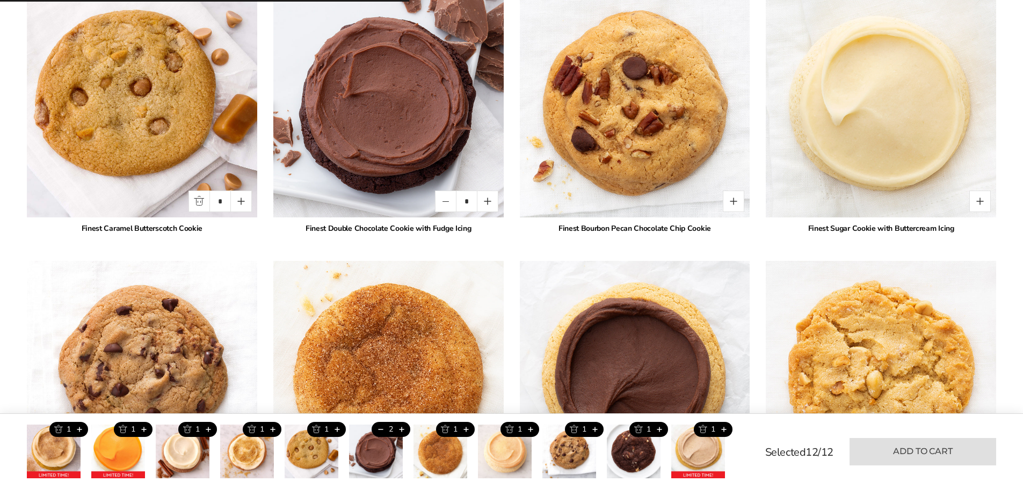
type input "*"
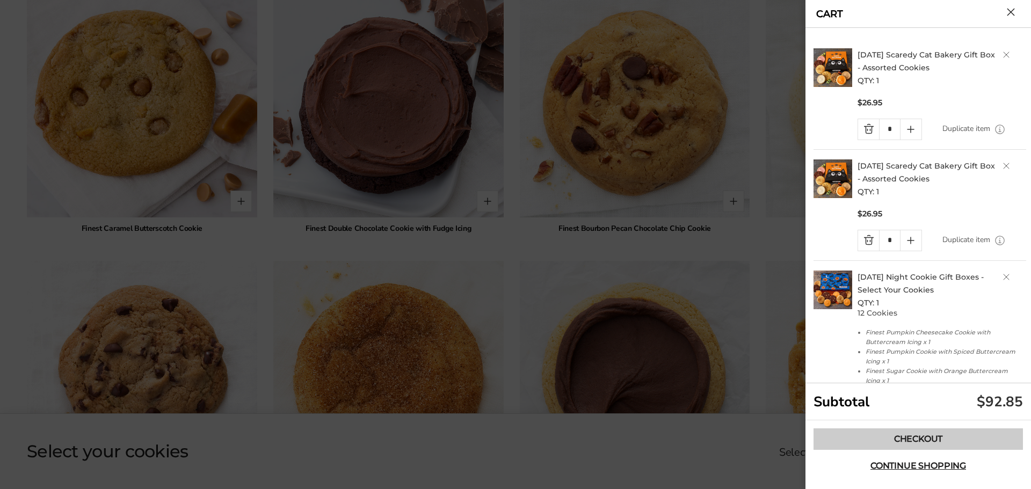
click at [914, 443] on link "Checkout" at bounding box center [918, 439] width 209 height 21
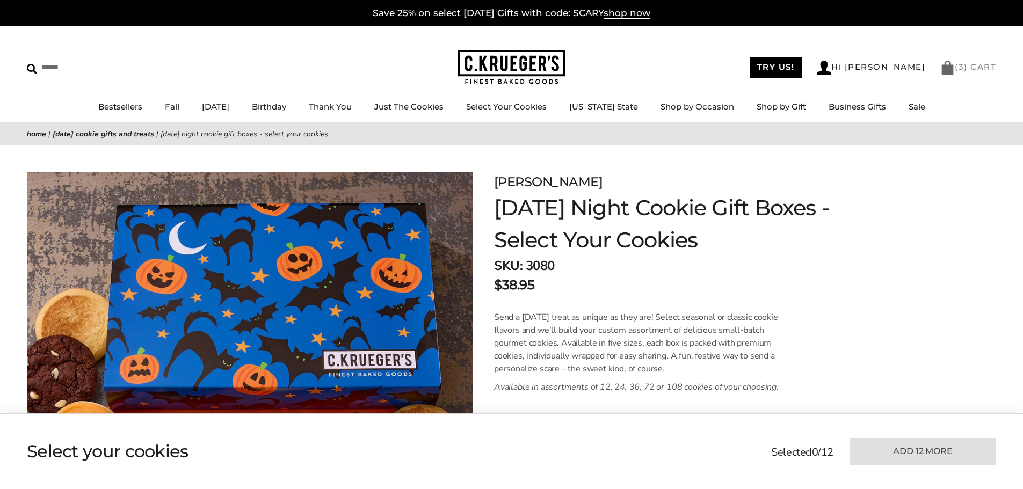
click at [971, 64] on link "( 3 ) CART" at bounding box center [968, 67] width 56 height 10
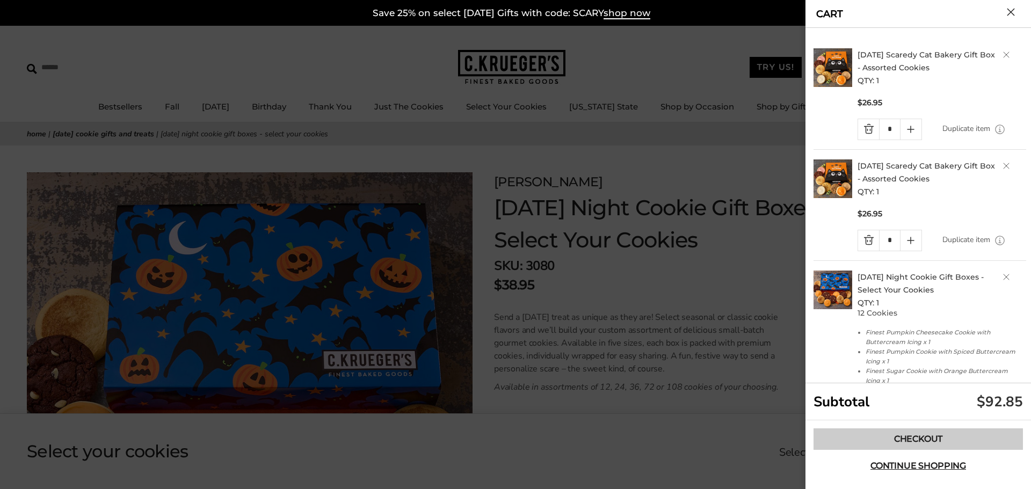
click at [919, 436] on link "Checkout" at bounding box center [918, 439] width 209 height 21
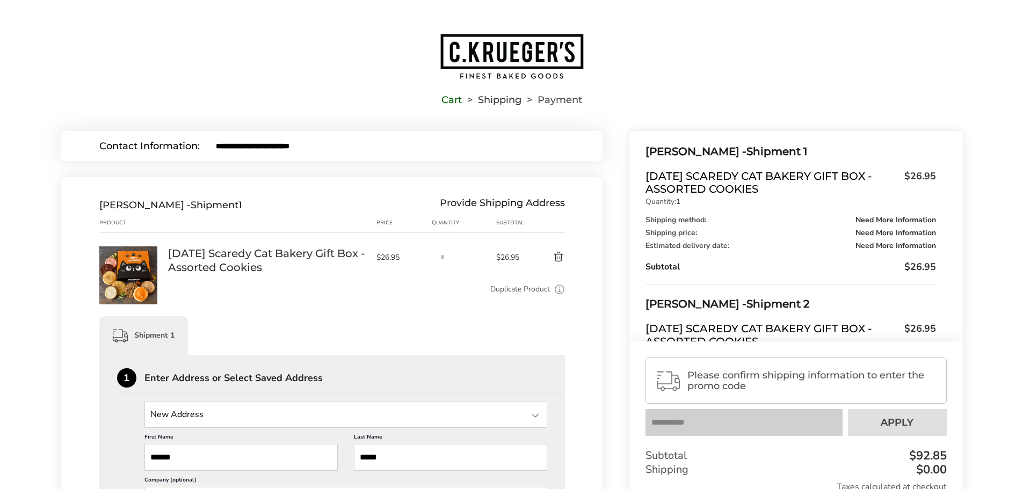
scroll to position [161, 0]
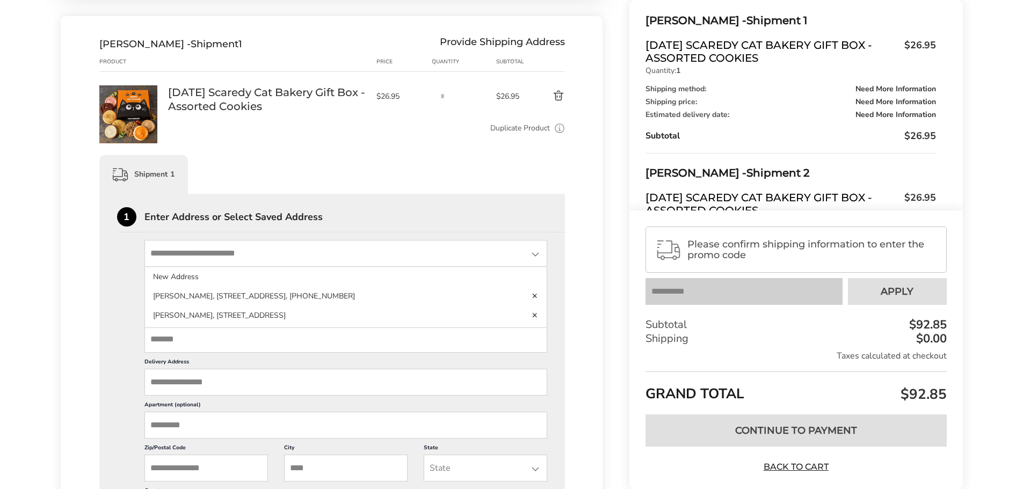
click at [308, 256] on input "State" at bounding box center [345, 253] width 403 height 27
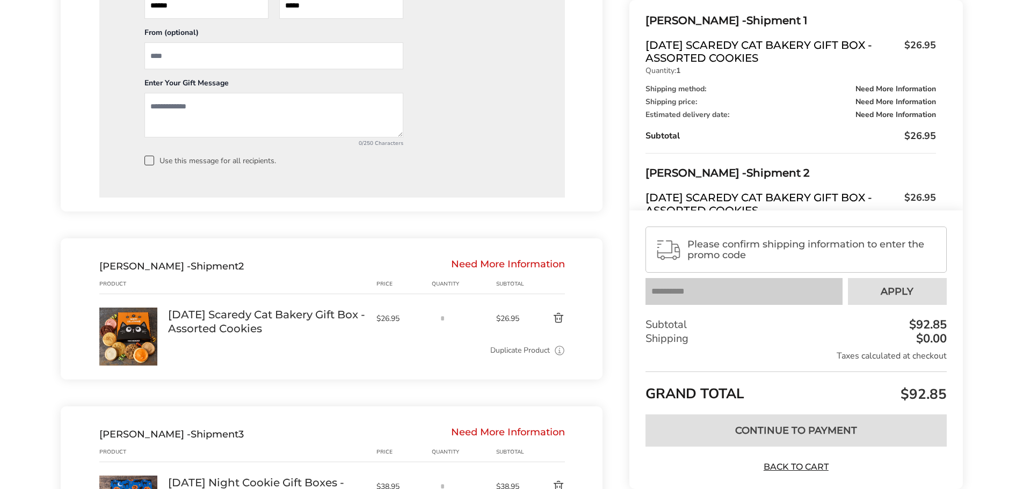
scroll to position [1096, 0]
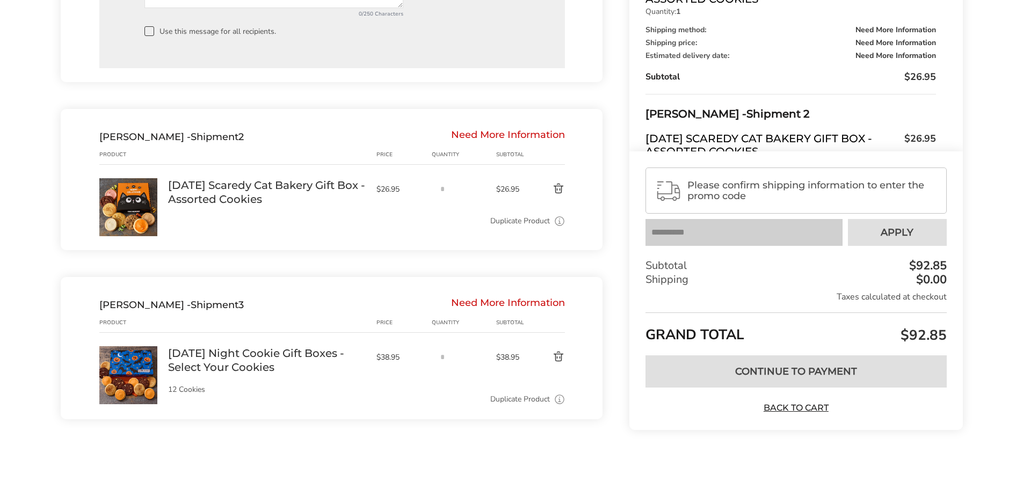
click at [462, 305] on div "Need More Information" at bounding box center [508, 305] width 114 height 12
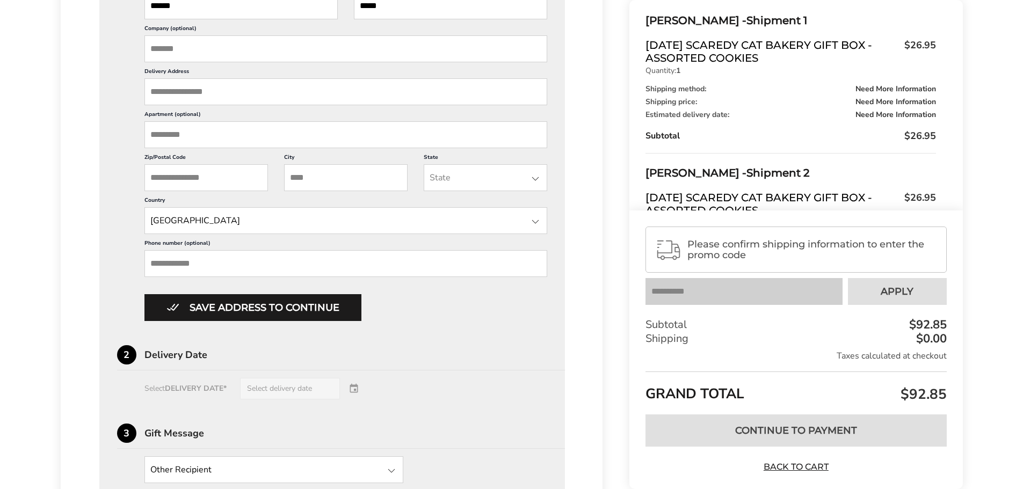
scroll to position [291, 0]
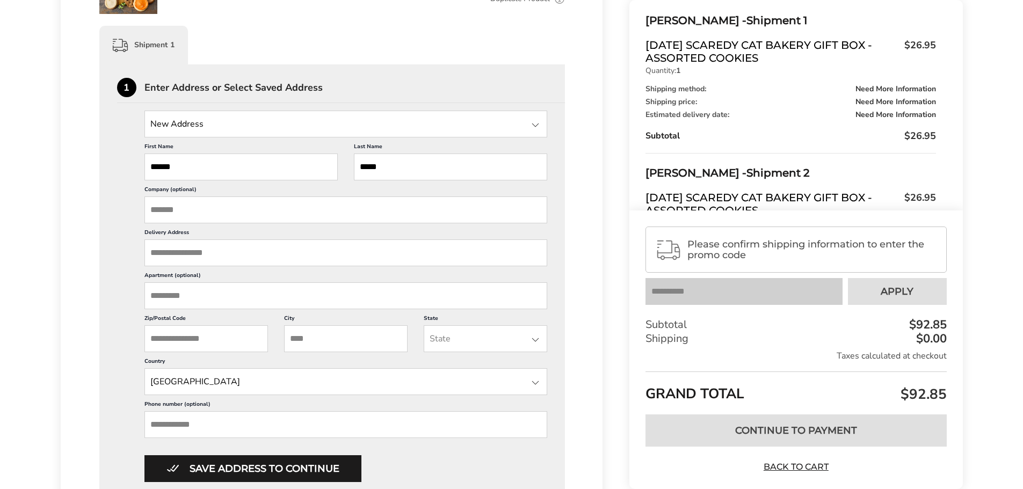
click at [171, 244] on input "Delivery Address" at bounding box center [345, 253] width 403 height 27
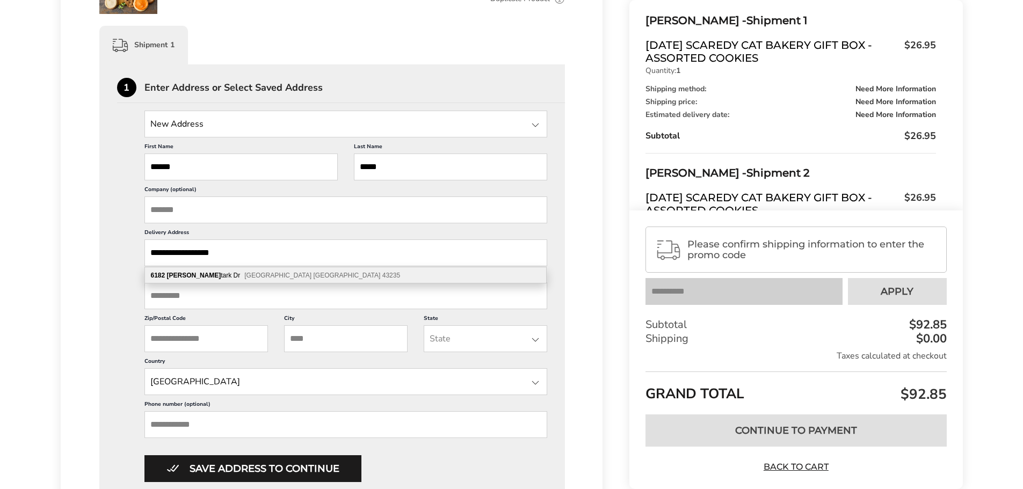
click at [203, 275] on div "[STREET_ADDRESS][PERSON_NAME][PERSON_NAME]" at bounding box center [345, 275] width 401 height 16
type input "**********"
type input "********"
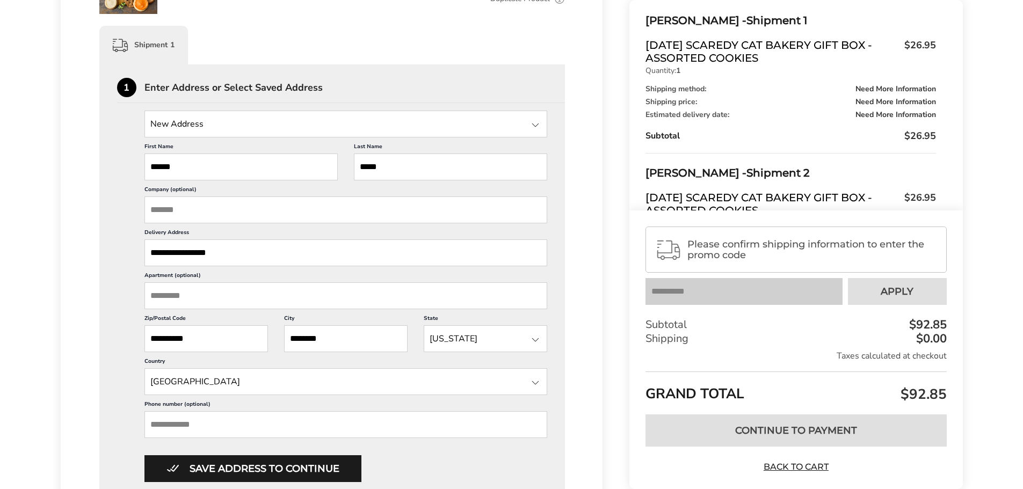
scroll to position [452, 0]
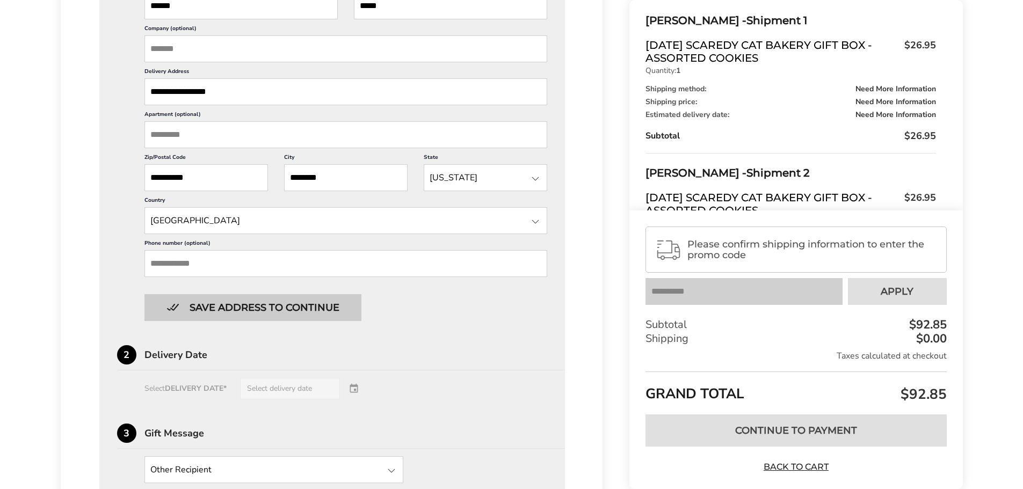
click at [269, 307] on button "Save address to continue" at bounding box center [252, 307] width 217 height 27
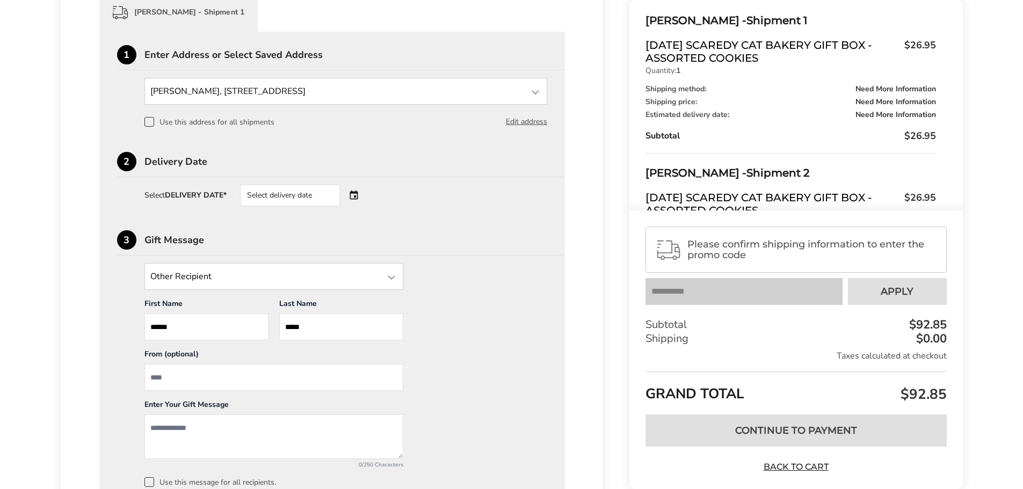
scroll to position [291, 0]
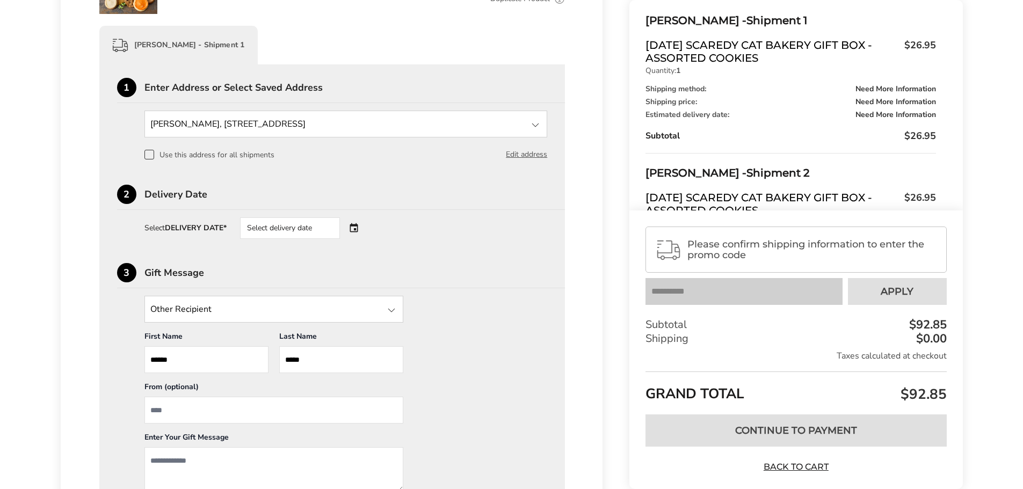
click at [305, 229] on div "Select delivery date" at bounding box center [290, 228] width 100 height 21
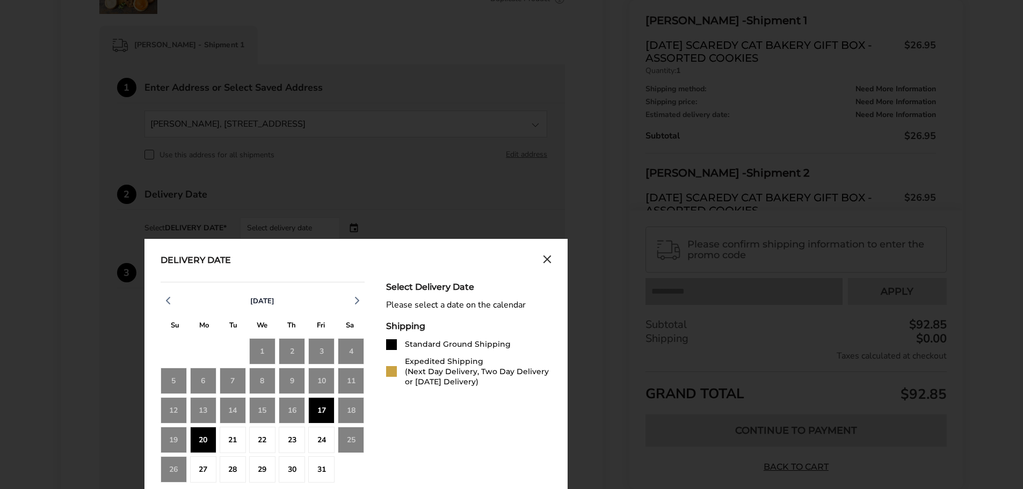
click at [332, 412] on div "17" at bounding box center [321, 410] width 26 height 26
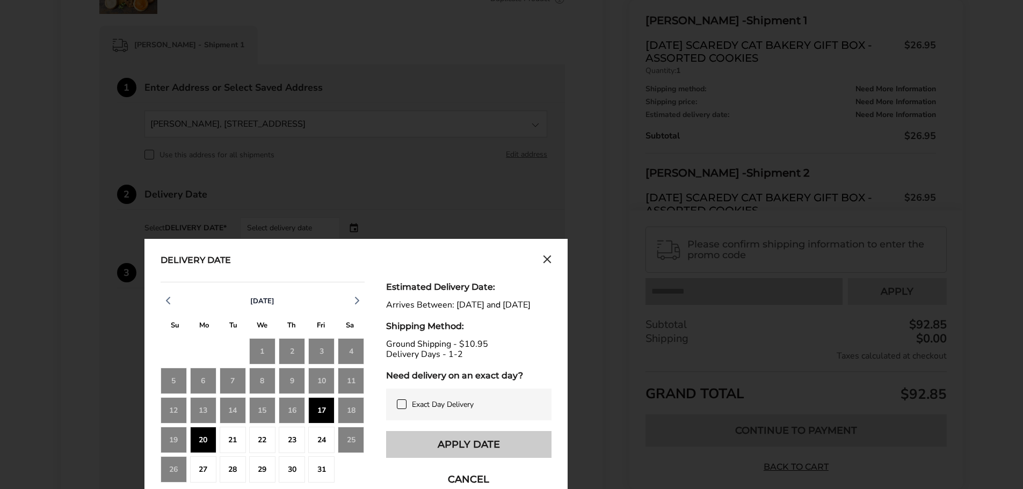
scroll to position [452, 0]
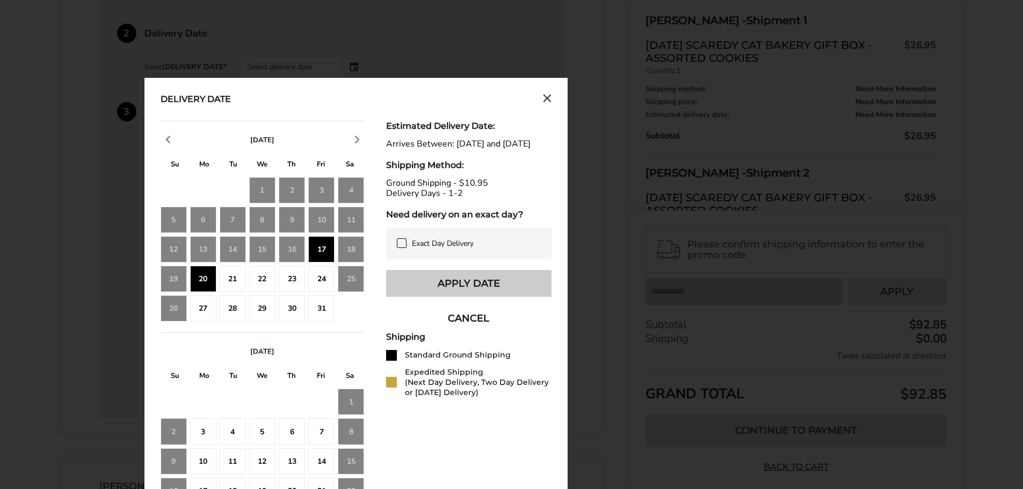
click at [472, 289] on button "Apply Date" at bounding box center [468, 283] width 165 height 27
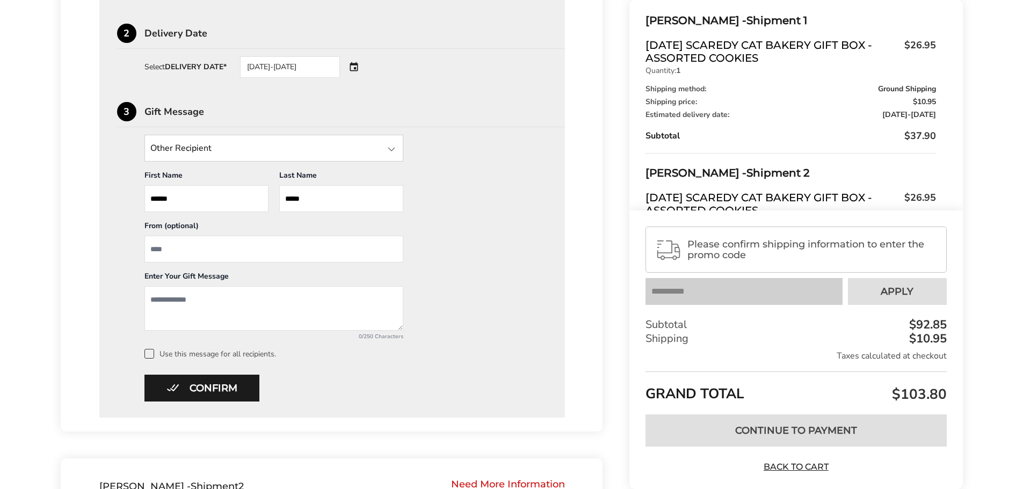
click at [296, 298] on textarea "Add a message" at bounding box center [273, 308] width 259 height 45
drag, startPoint x: 201, startPoint y: 311, endPoint x: 157, endPoint y: 293, distance: 47.0
click at [149, 294] on textarea "**********" at bounding box center [273, 308] width 259 height 45
type textarea "**********"
click at [218, 352] on label "Use this message for all recipients." at bounding box center [345, 354] width 403 height 10
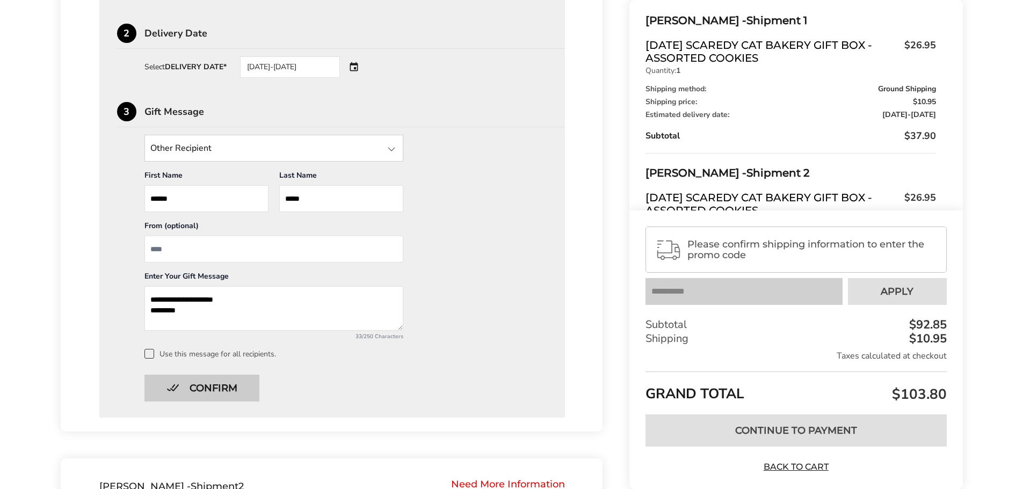
click at [206, 389] on button "Confirm" at bounding box center [201, 388] width 115 height 27
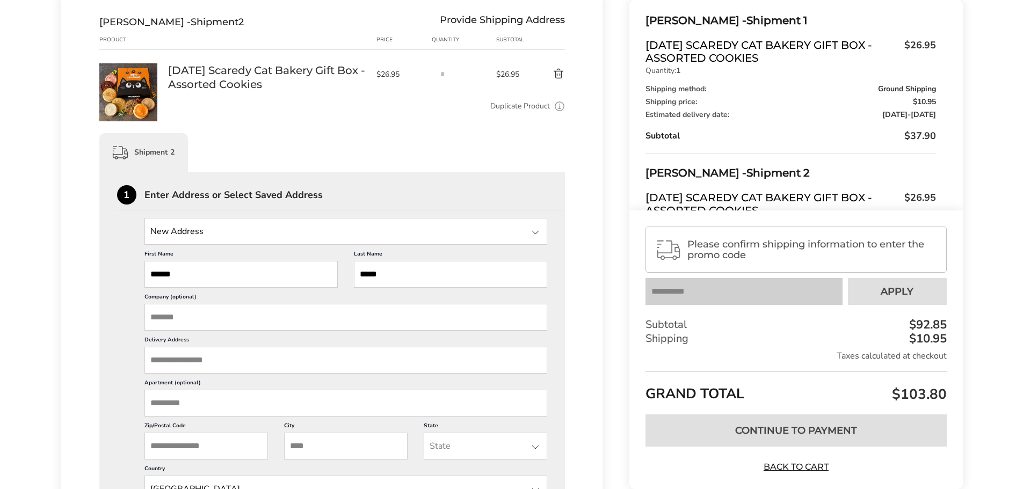
scroll to position [364, 0]
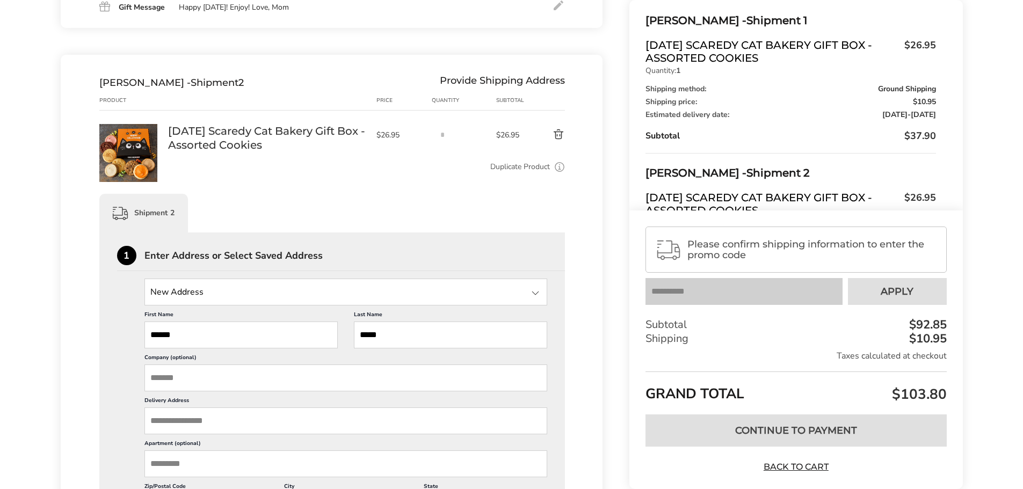
click at [193, 421] on input "Delivery Address" at bounding box center [345, 421] width 403 height 27
click at [184, 423] on input "Delivery Address" at bounding box center [345, 421] width 403 height 27
click at [221, 446] on span "[GEOGRAPHIC_DATA] [GEOGRAPHIC_DATA] 43085" at bounding box center [277, 444] width 156 height 8
type input "**********"
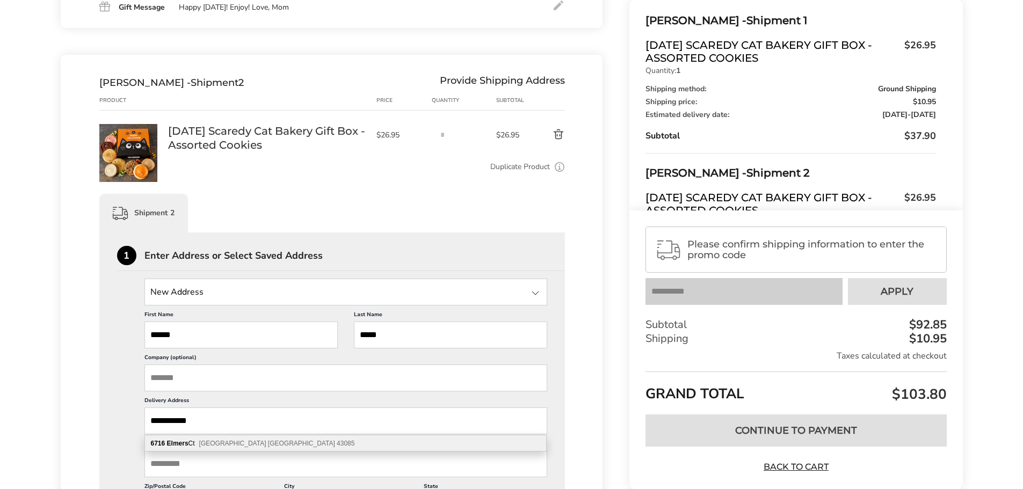
type input "**********"
type input "********"
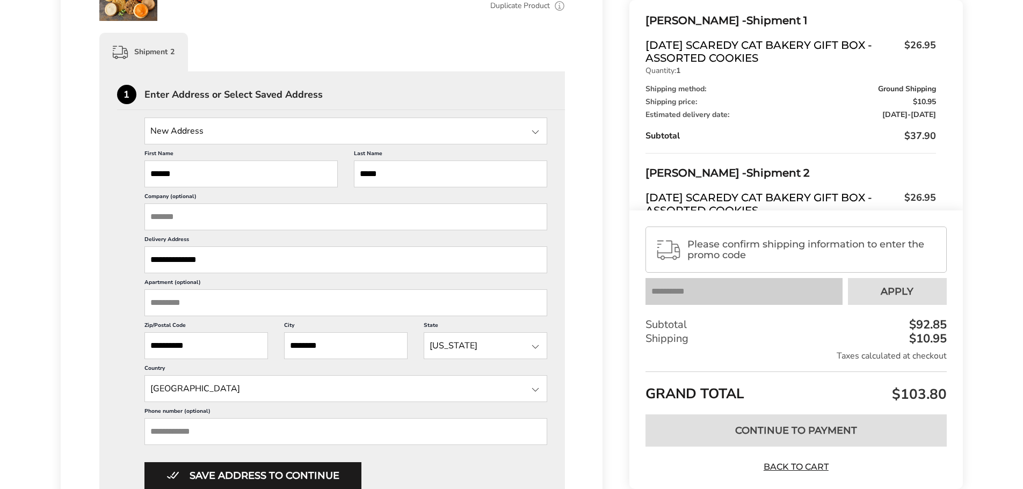
scroll to position [686, 0]
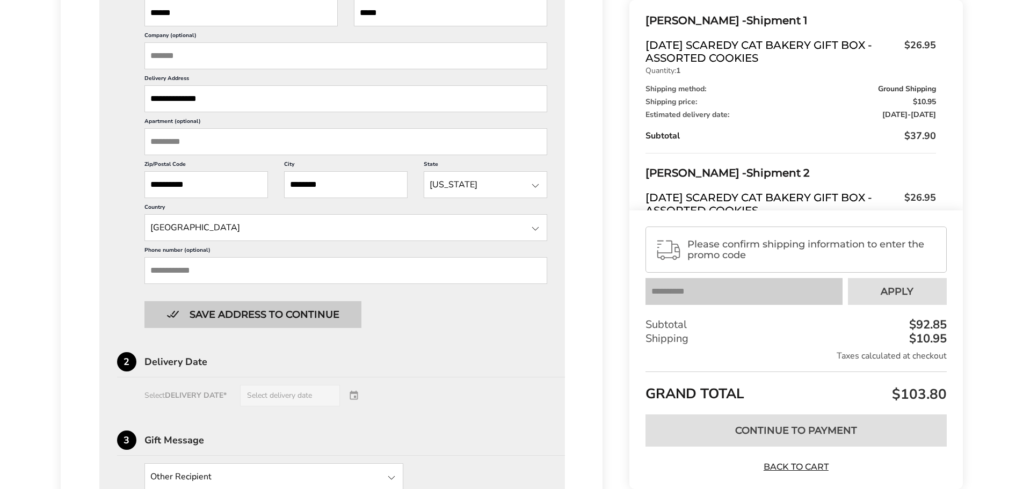
click at [281, 314] on button "Save address to continue" at bounding box center [252, 314] width 217 height 27
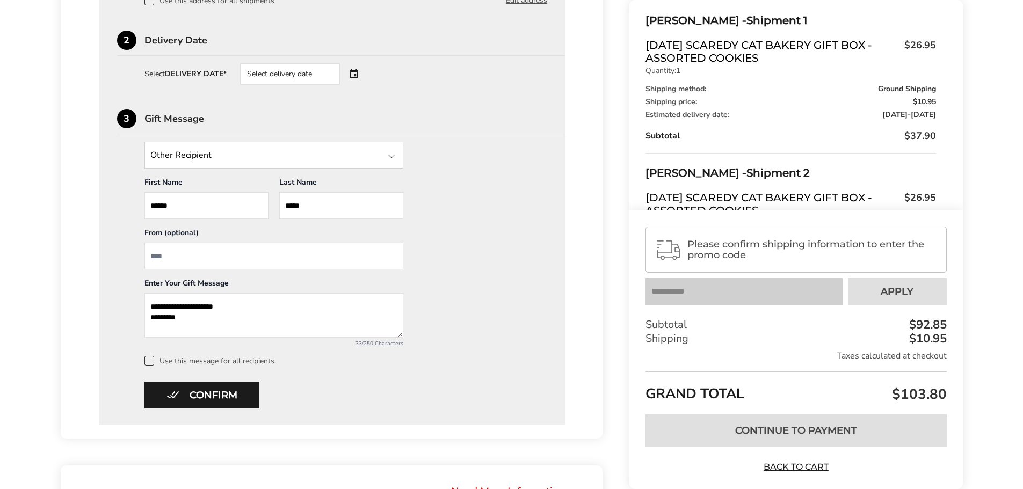
click at [355, 76] on div "Select delivery date" at bounding box center [305, 73] width 130 height 21
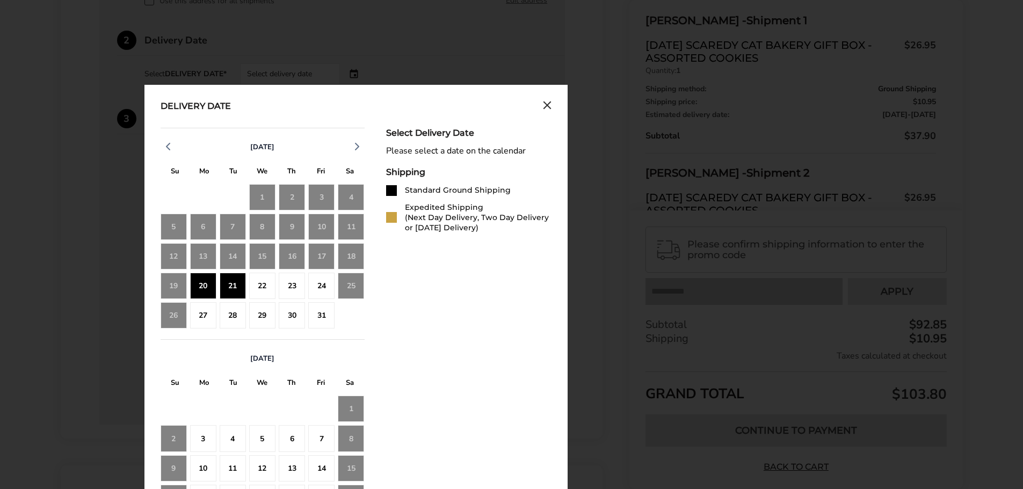
click at [202, 281] on div "20" at bounding box center [203, 286] width 26 height 26
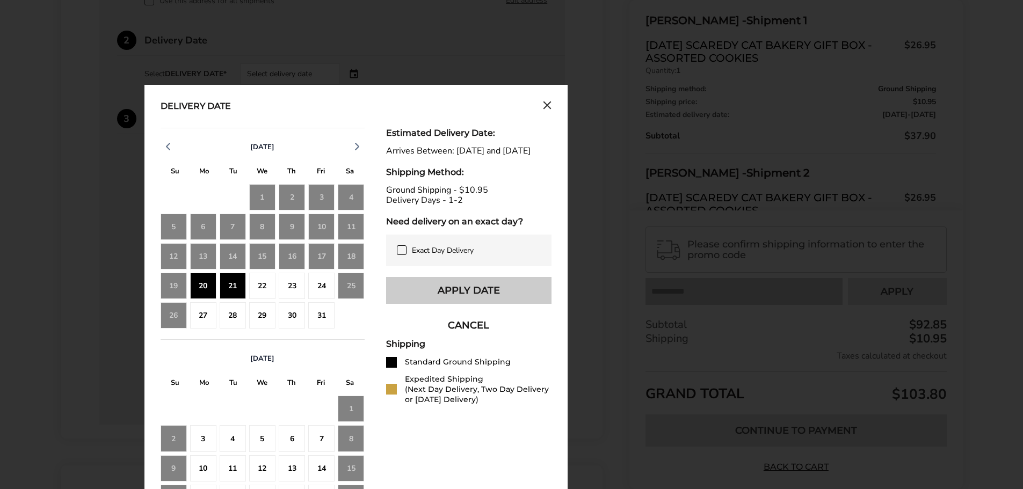
click at [488, 301] on button "Apply Date" at bounding box center [468, 290] width 165 height 27
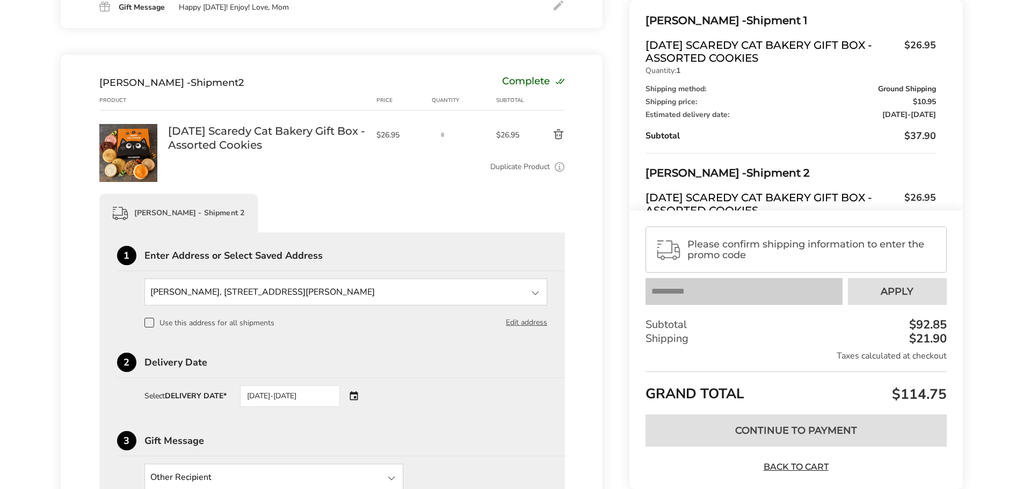
scroll to position [203, 0]
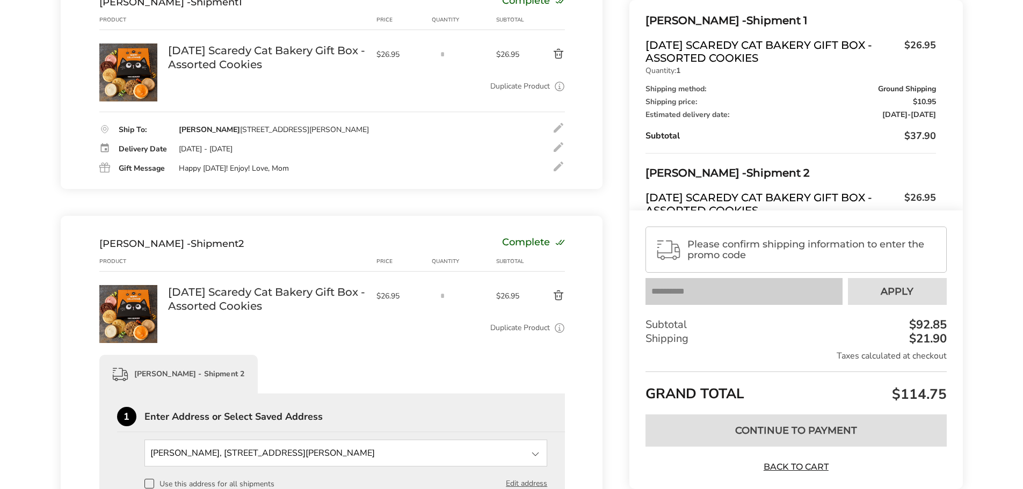
click at [559, 147] on div at bounding box center [558, 147] width 13 height 13
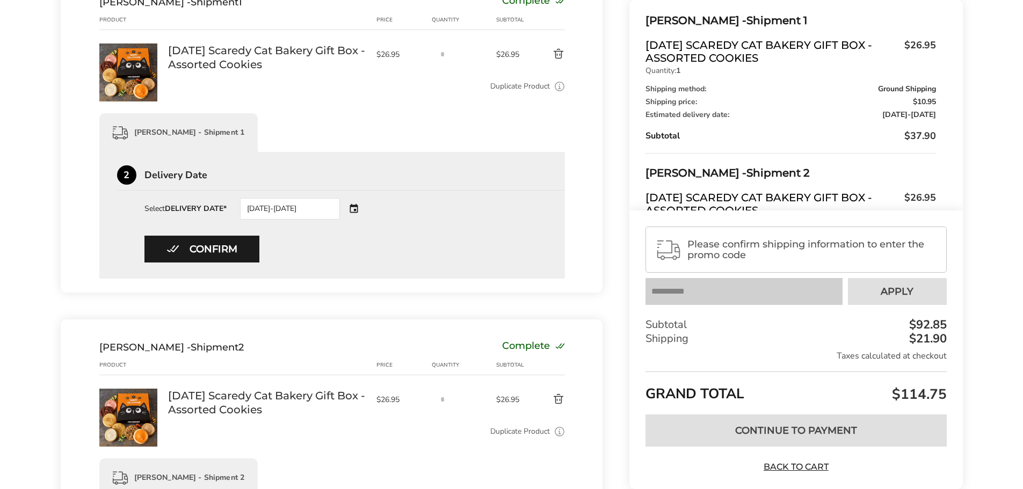
click at [358, 204] on div "[DATE]-[DATE]" at bounding box center [305, 208] width 130 height 21
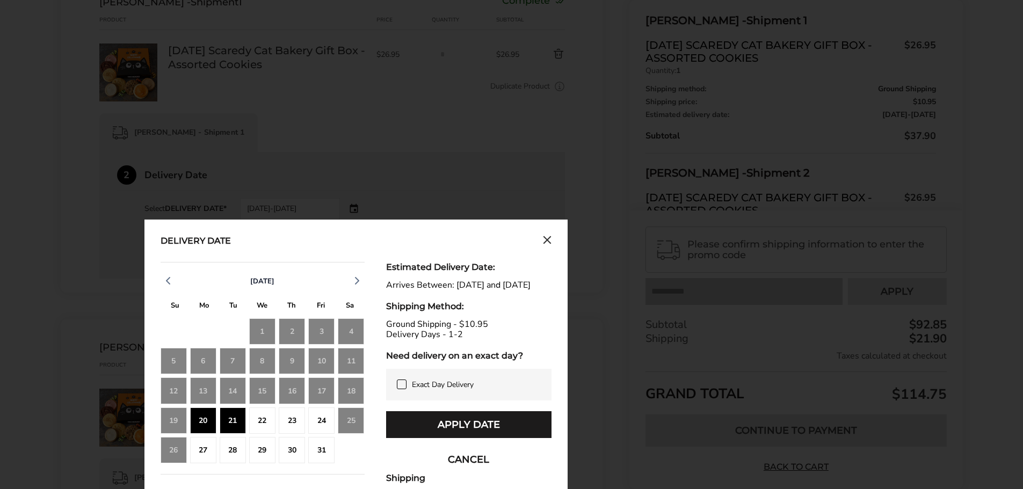
click at [199, 419] on div "20" at bounding box center [203, 421] width 26 height 26
click at [421, 431] on button "Apply Date" at bounding box center [468, 424] width 165 height 27
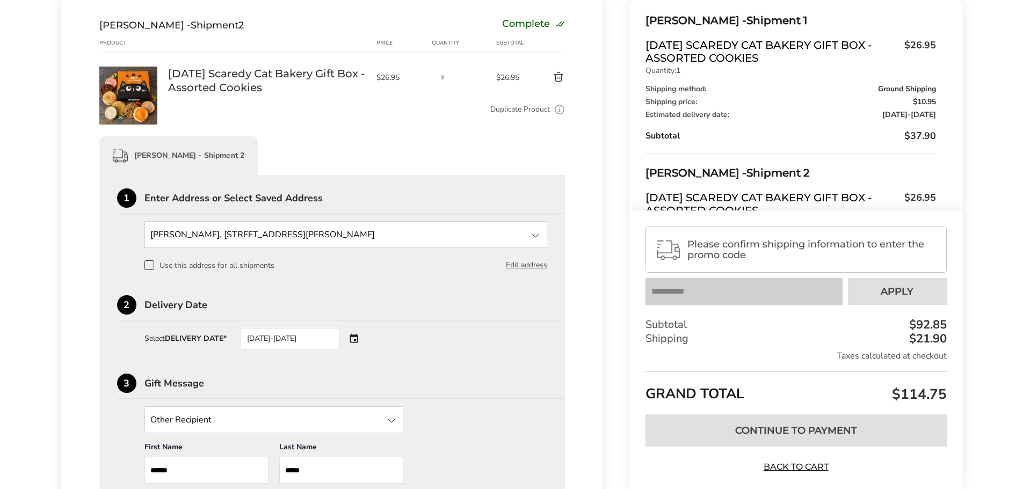
scroll to position [686, 0]
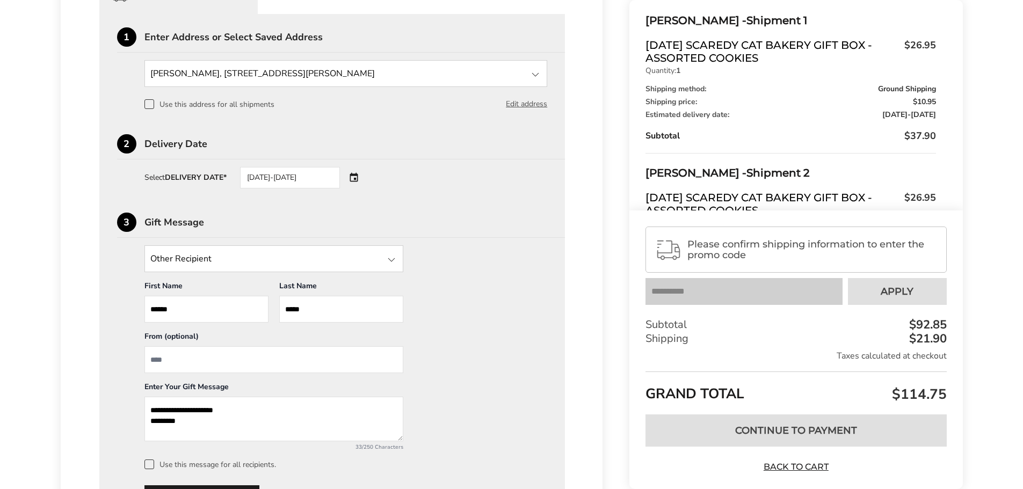
click at [258, 260] on input "State" at bounding box center [273, 258] width 259 height 27
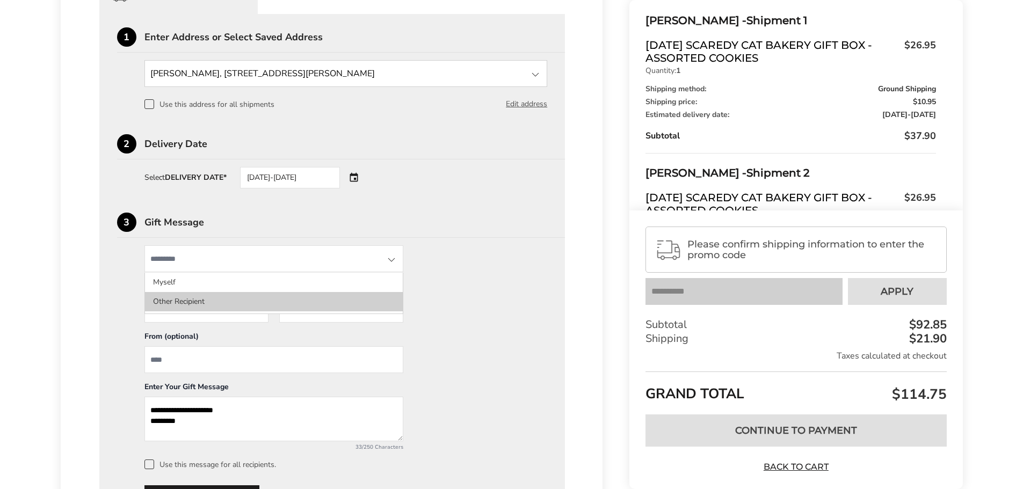
click at [175, 299] on li "Other Recipient" at bounding box center [274, 301] width 258 height 19
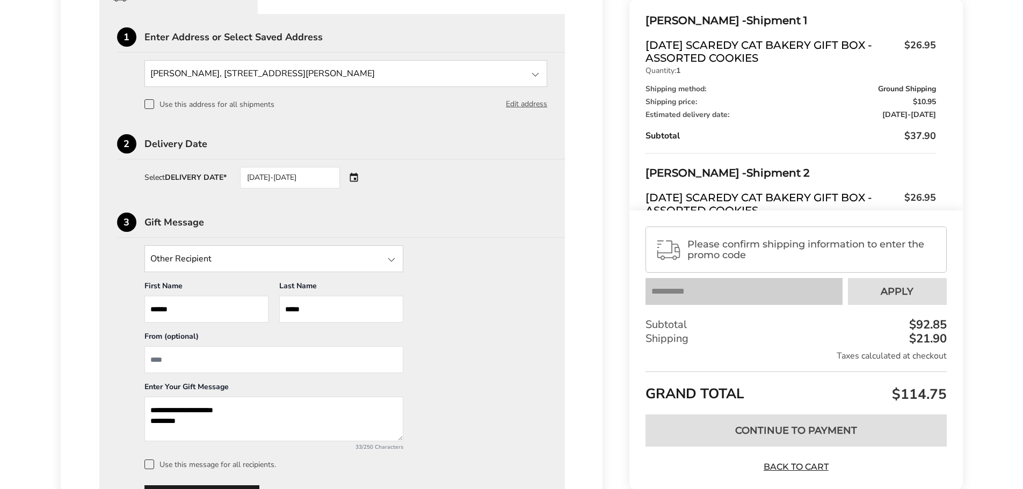
scroll to position [848, 0]
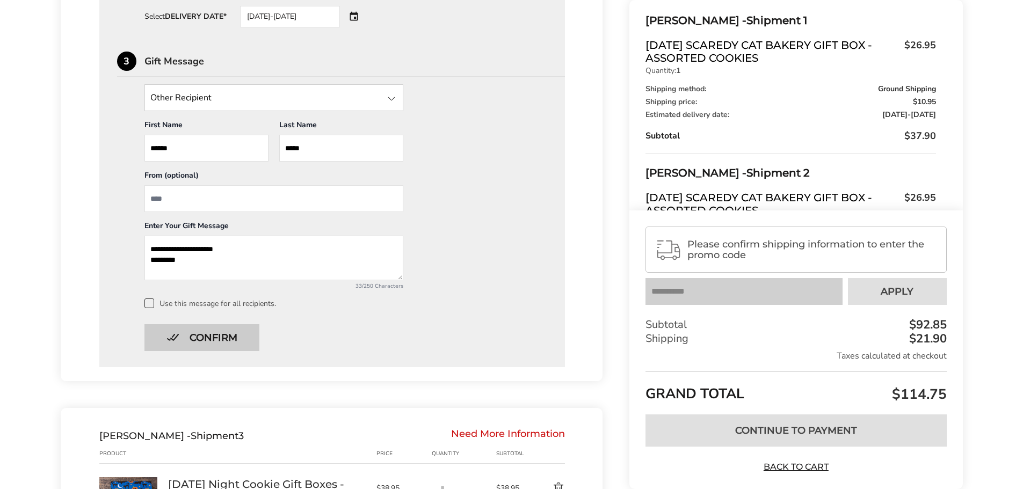
click at [201, 341] on button "Confirm" at bounding box center [201, 337] width 115 height 27
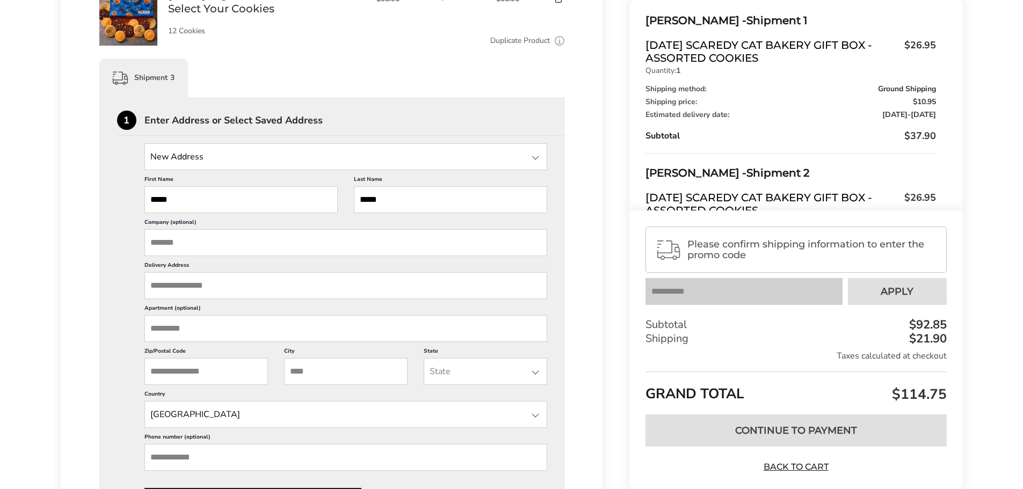
click at [199, 288] on input "Delivery Address" at bounding box center [345, 285] width 403 height 27
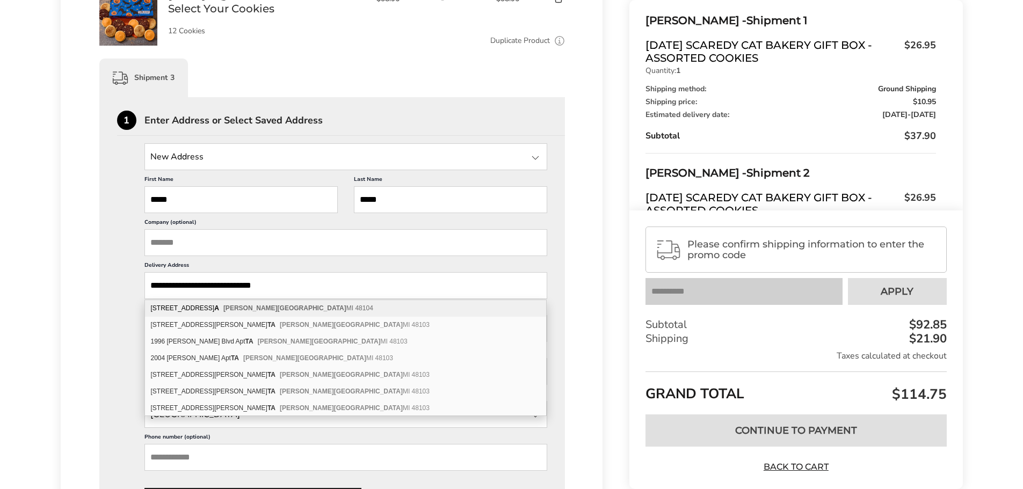
click at [230, 309] on b "[PERSON_NAME][GEOGRAPHIC_DATA]" at bounding box center [284, 309] width 123 height 8
type input "**********"
type input "*********"
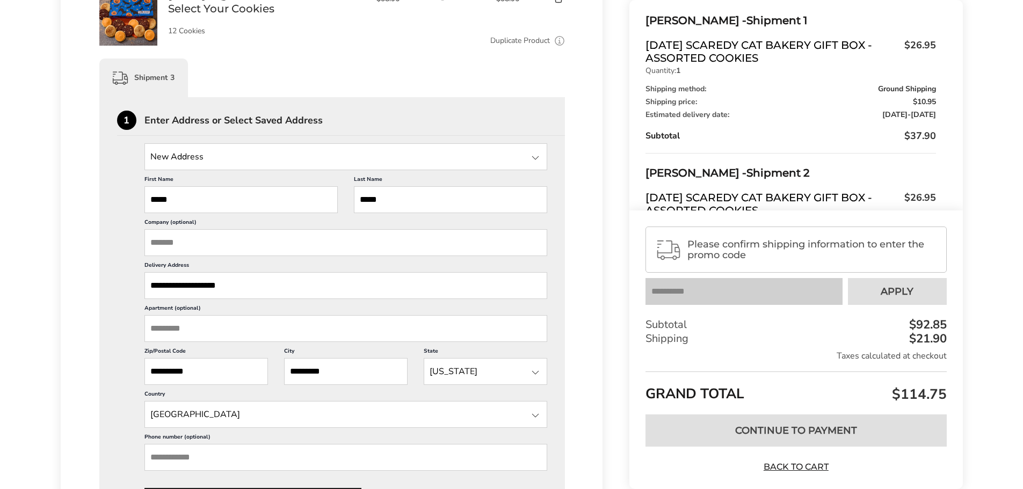
scroll to position [1007, 0]
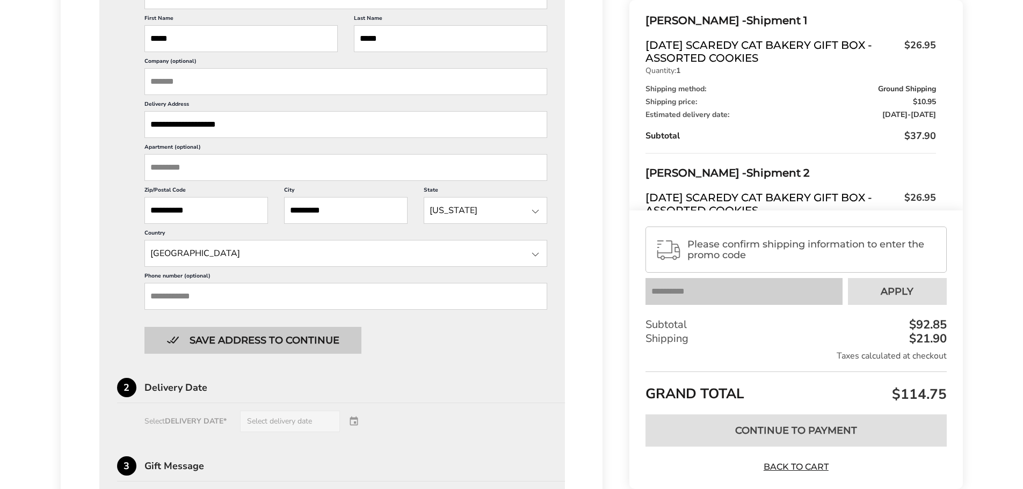
click at [292, 344] on button "Save address to continue" at bounding box center [252, 340] width 217 height 27
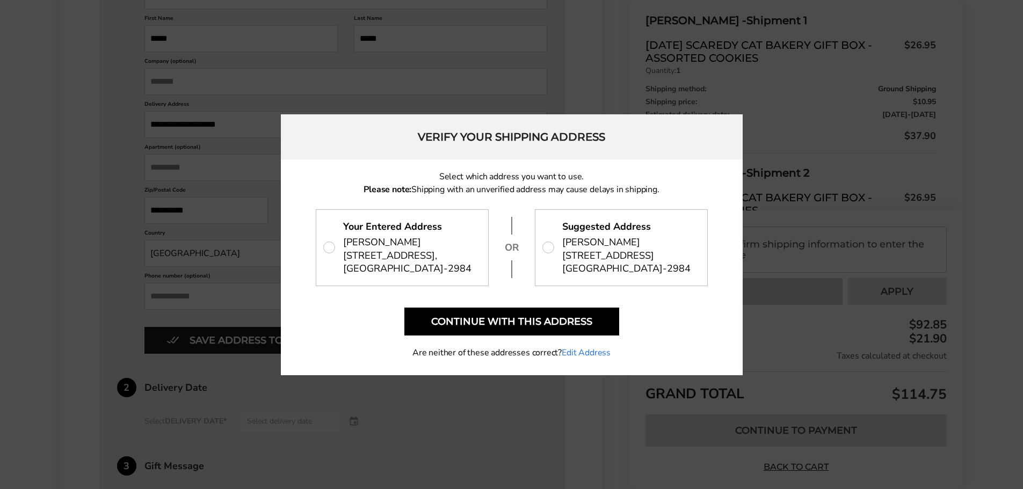
click at [572, 353] on link "Edit Address" at bounding box center [586, 352] width 49 height 13
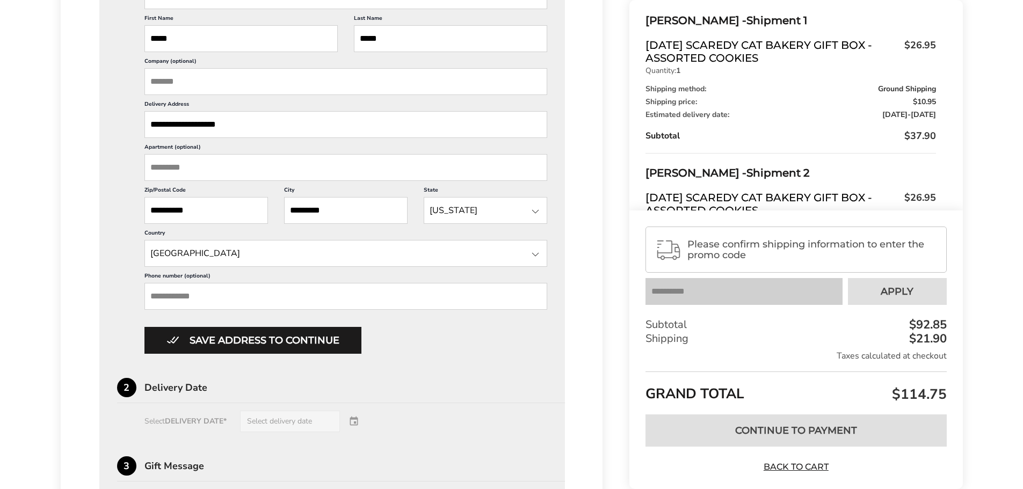
scroll to position [846, 0]
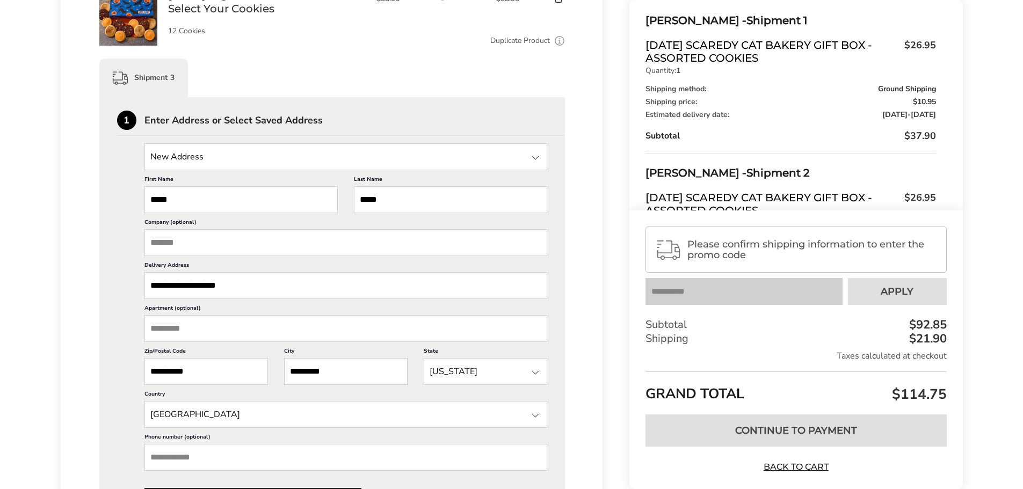
click at [249, 289] on input "**********" at bounding box center [345, 285] width 403 height 27
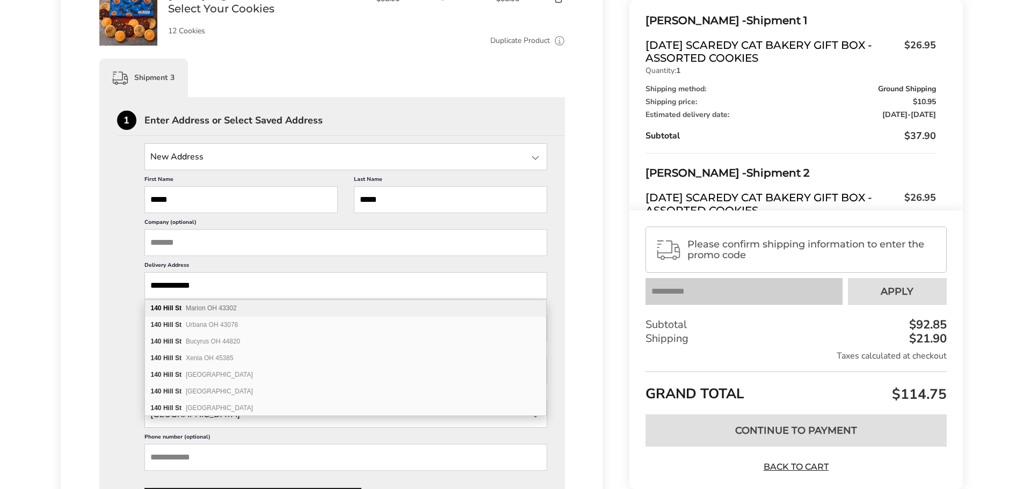
type input "**********"
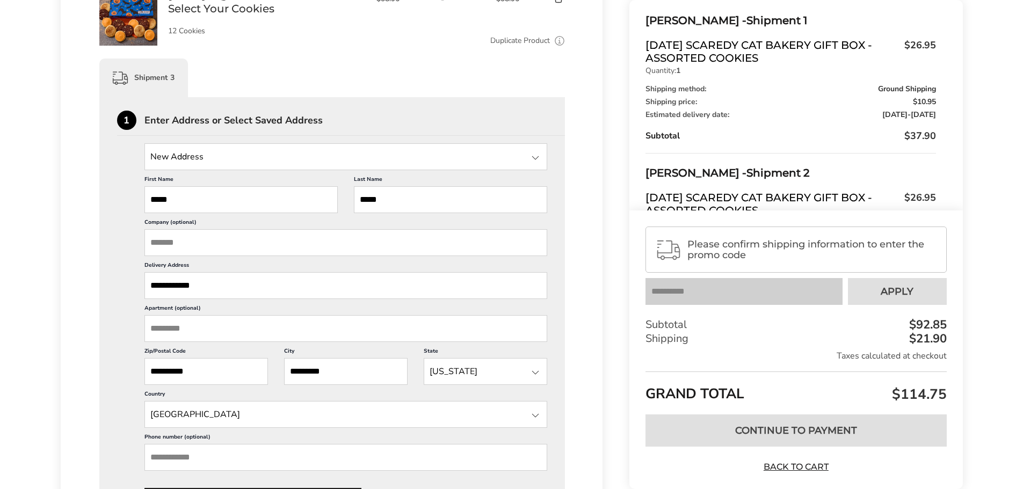
click at [125, 308] on div "**********" at bounding box center [332, 329] width 431 height 372
click at [200, 331] on input "Apartment (optional)" at bounding box center [345, 328] width 403 height 27
type input "******"
click at [126, 336] on div "**********" at bounding box center [332, 329] width 431 height 372
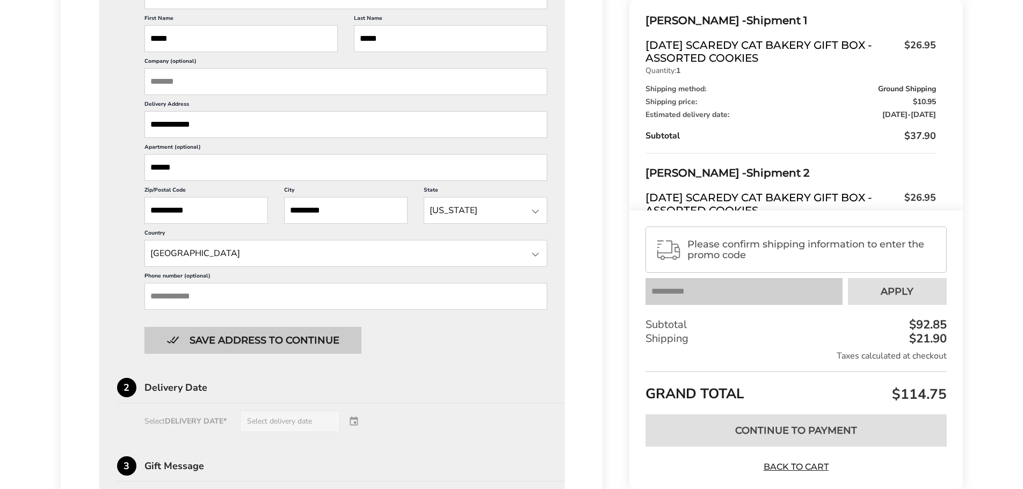
click at [237, 339] on button "Save address to continue" at bounding box center [252, 340] width 217 height 27
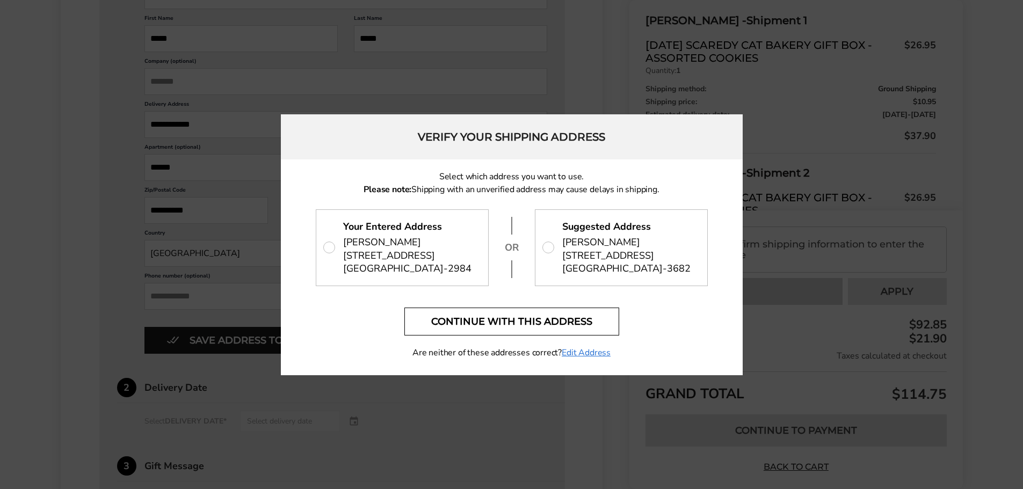
click at [568, 324] on button "Continue with this address" at bounding box center [511, 322] width 215 height 28
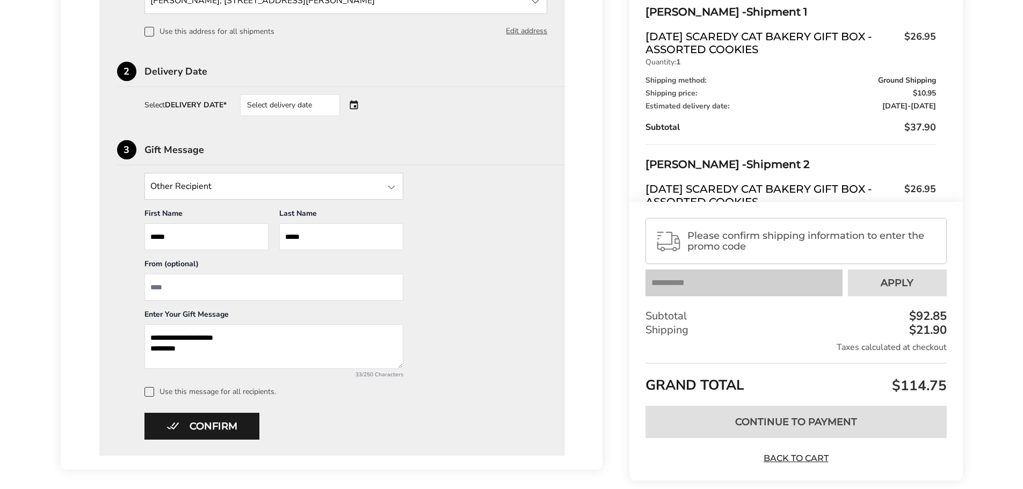
scroll to position [841, 0]
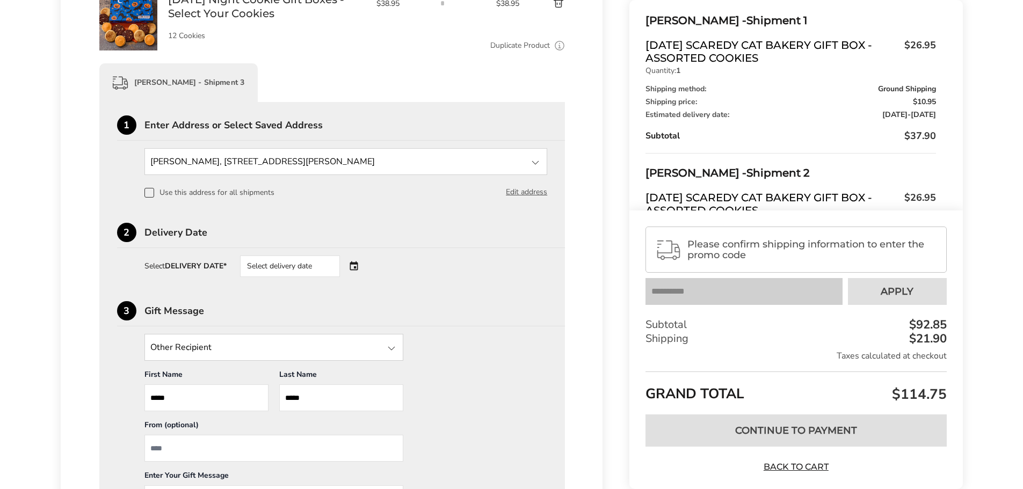
click at [293, 267] on div "Select delivery date" at bounding box center [290, 266] width 100 height 21
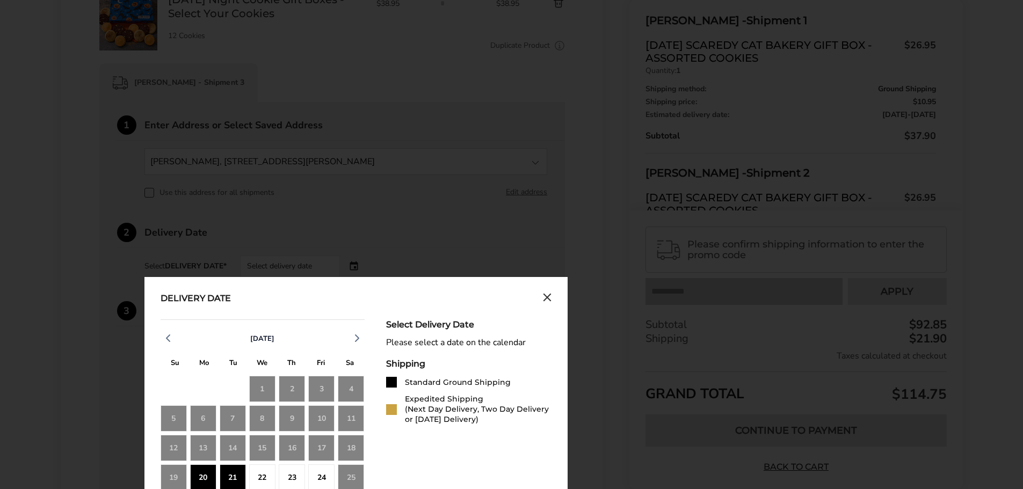
click at [205, 474] on div "20" at bounding box center [203, 478] width 26 height 26
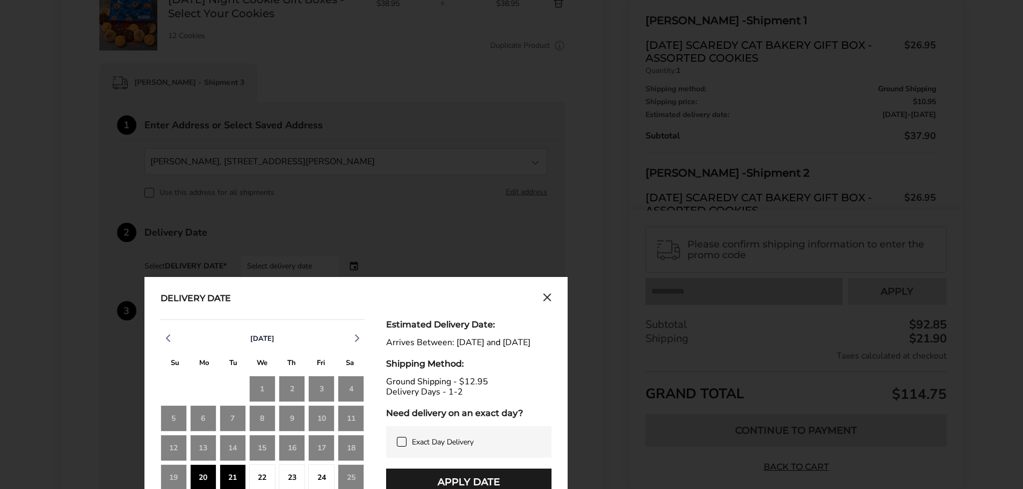
scroll to position [1002, 0]
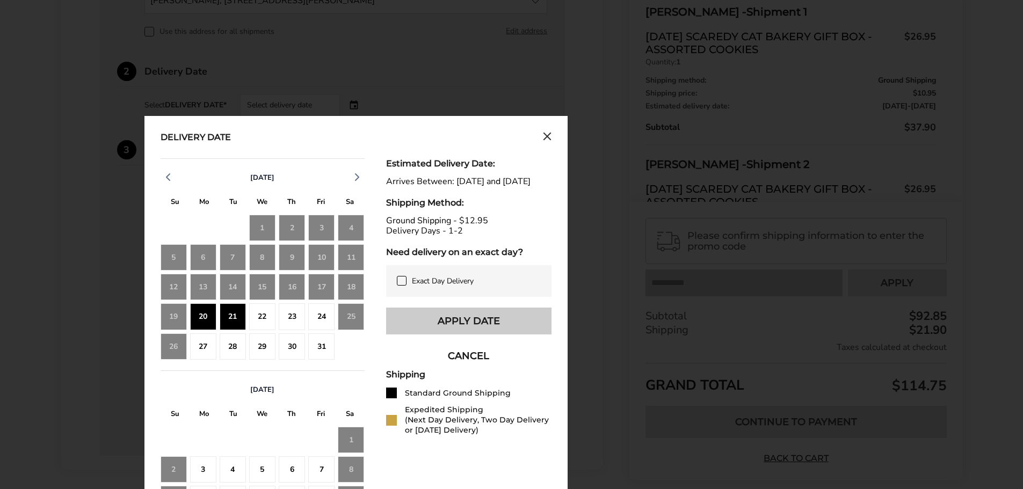
click at [467, 330] on button "Apply Date" at bounding box center [468, 321] width 165 height 27
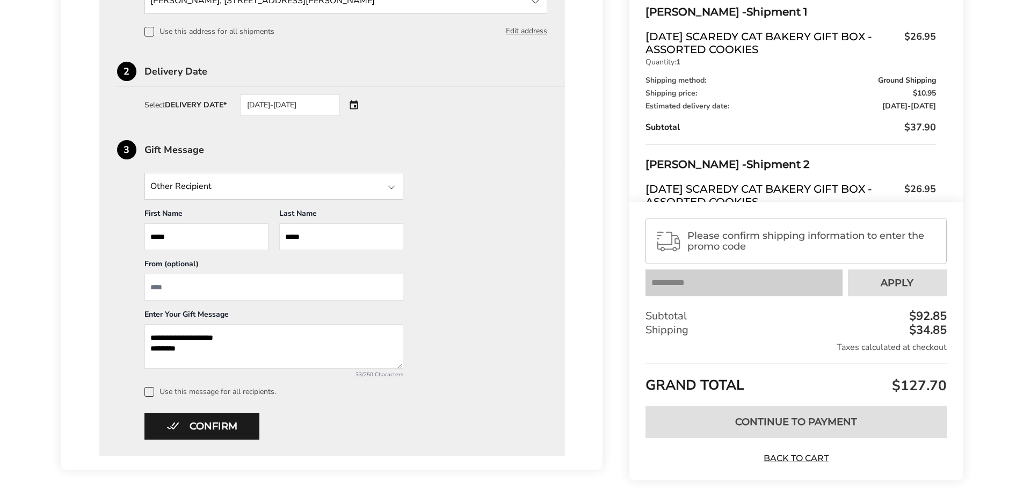
scroll to position [1053, 0]
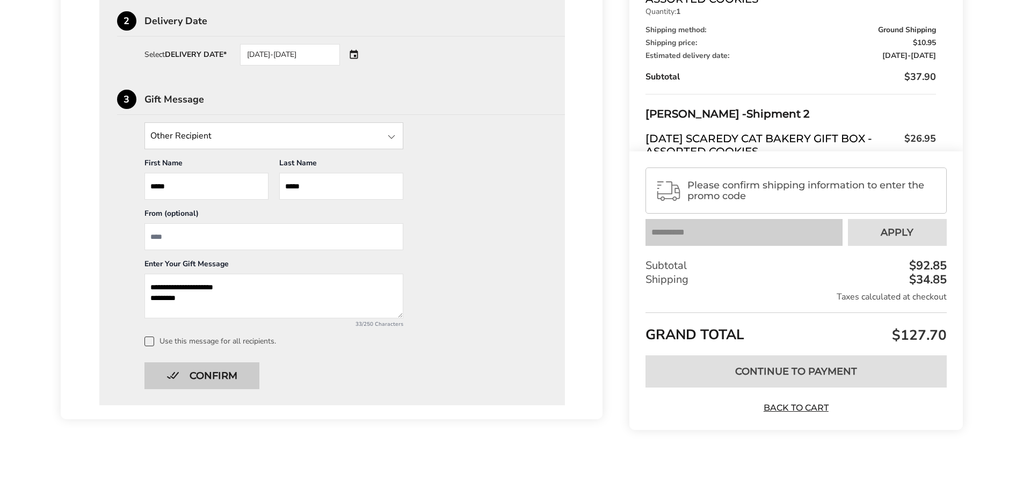
click at [229, 379] on button "Confirm" at bounding box center [201, 376] width 115 height 27
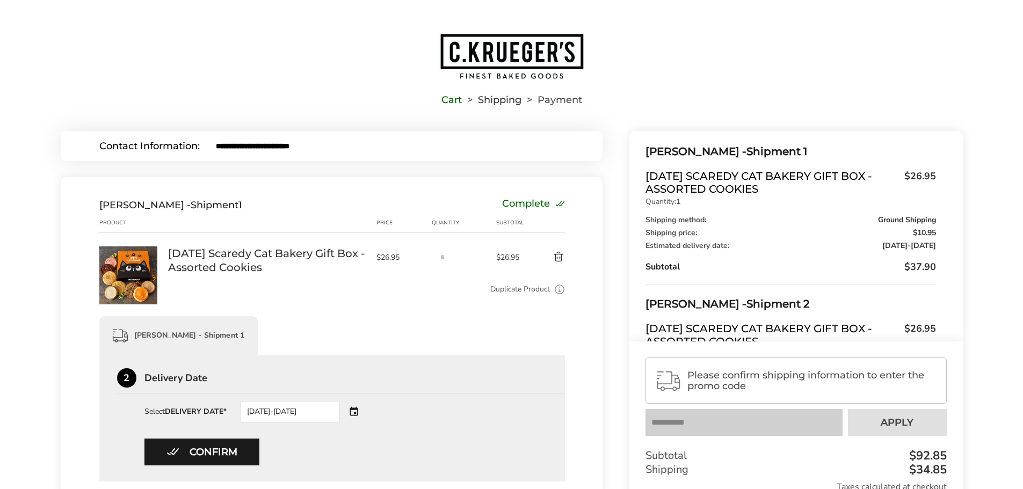
scroll to position [161, 0]
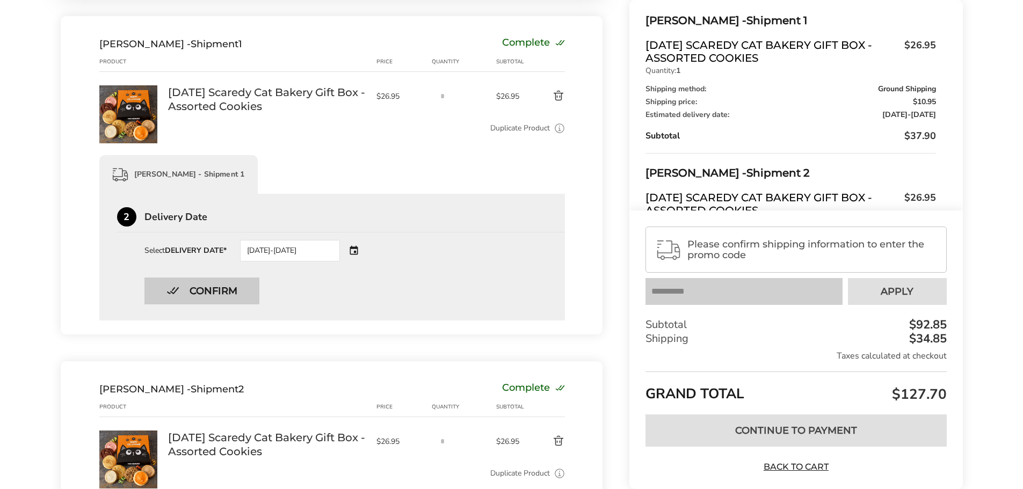
click at [216, 292] on button "Confirm" at bounding box center [201, 291] width 115 height 27
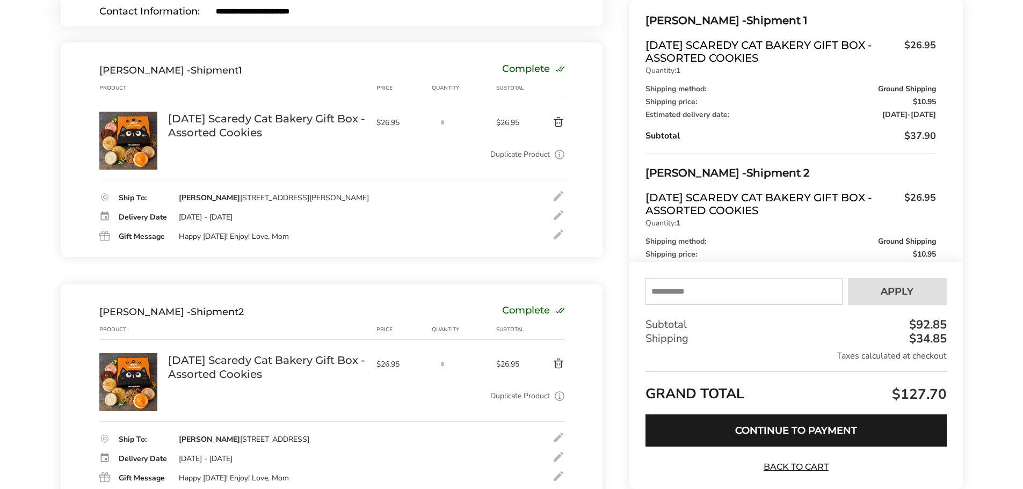
scroll to position [0, 0]
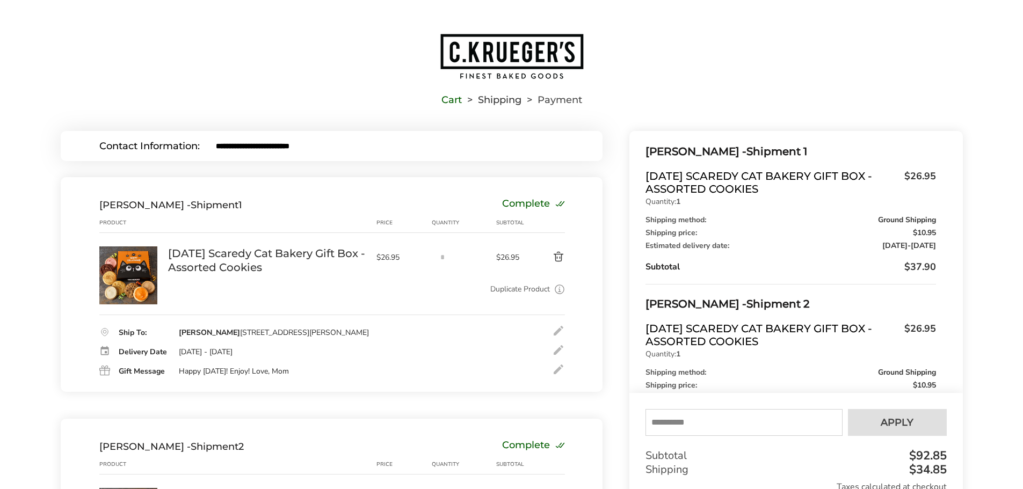
click at [704, 421] on input "text" at bounding box center [744, 422] width 197 height 27
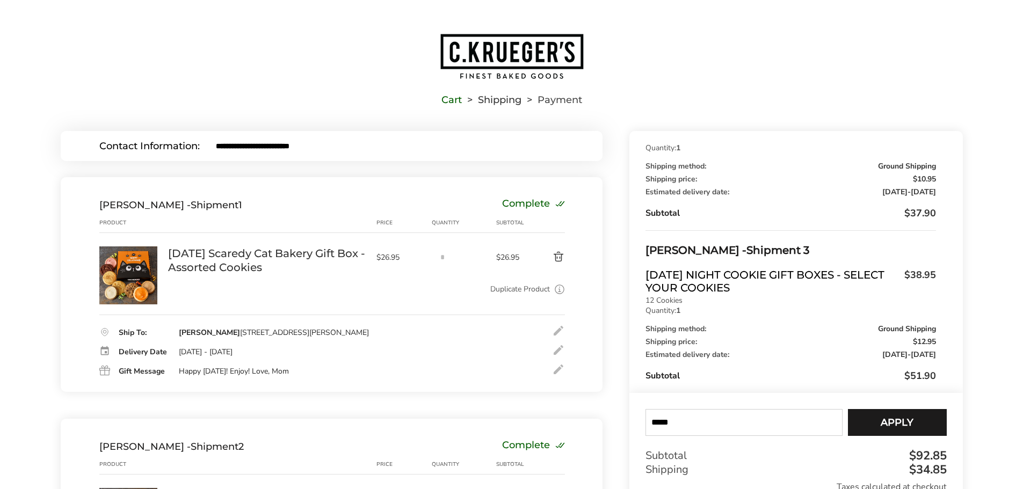
scroll to position [161, 0]
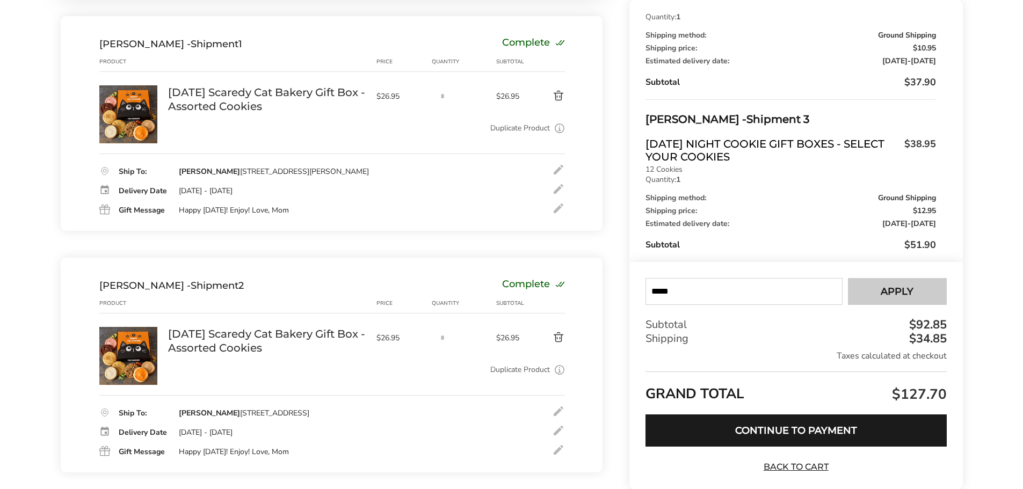
type input "*****"
click at [897, 287] on span "Apply" at bounding box center [897, 292] width 33 height 10
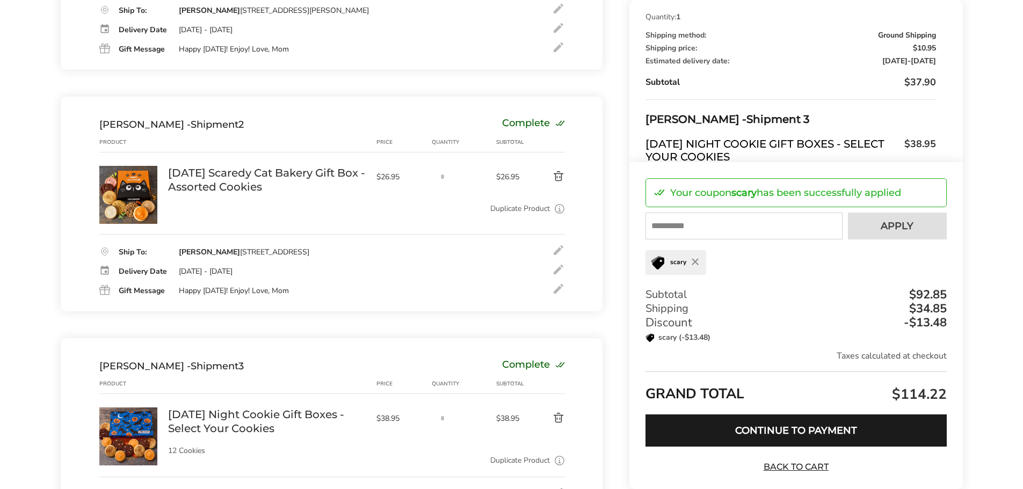
scroll to position [457, 0]
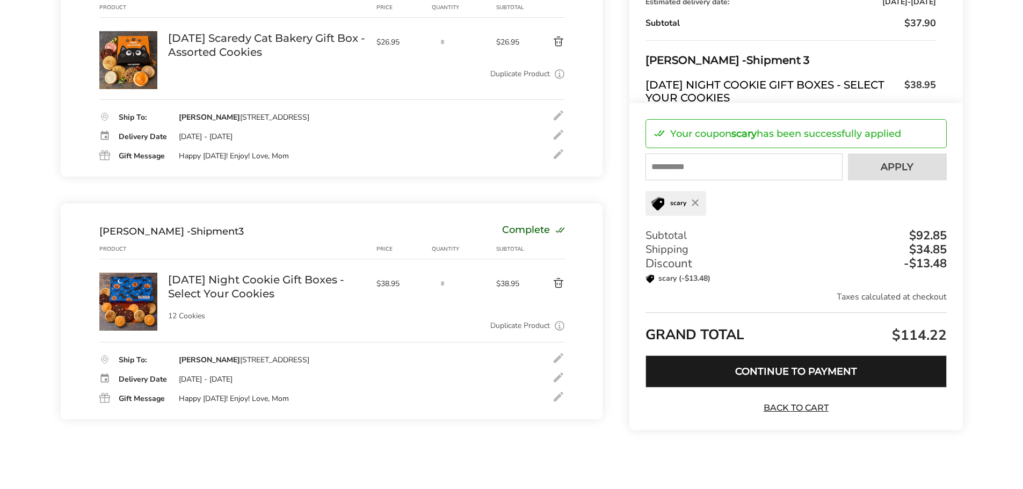
click at [787, 382] on button "Continue to Payment" at bounding box center [796, 372] width 301 height 32
